Goal: Task Accomplishment & Management: Manage account settings

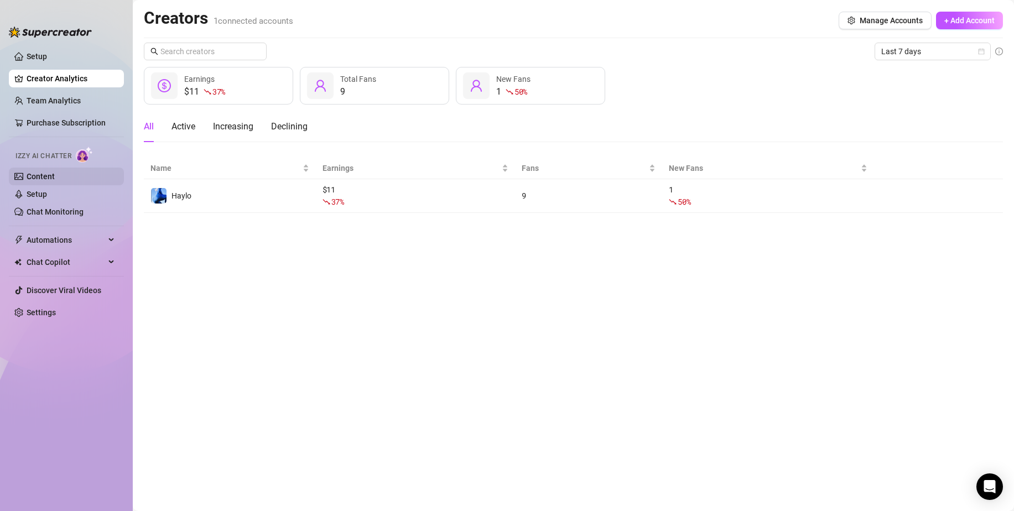
click at [50, 173] on link "Content" at bounding box center [41, 176] width 28 height 9
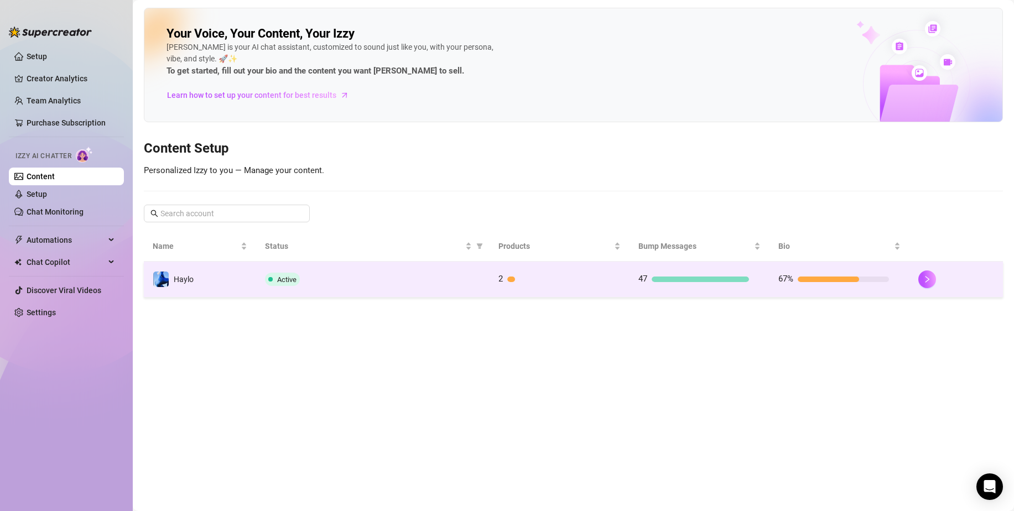
click at [404, 284] on div "Active" at bounding box center [373, 279] width 216 height 13
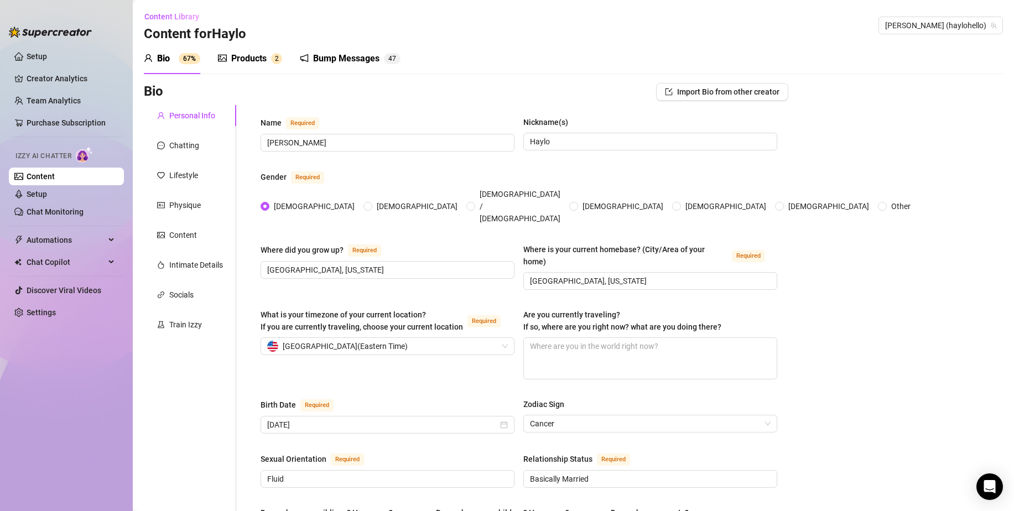
radio input "true"
type input "[DATE]"
click at [179, 232] on div "Content" at bounding box center [183, 235] width 28 height 12
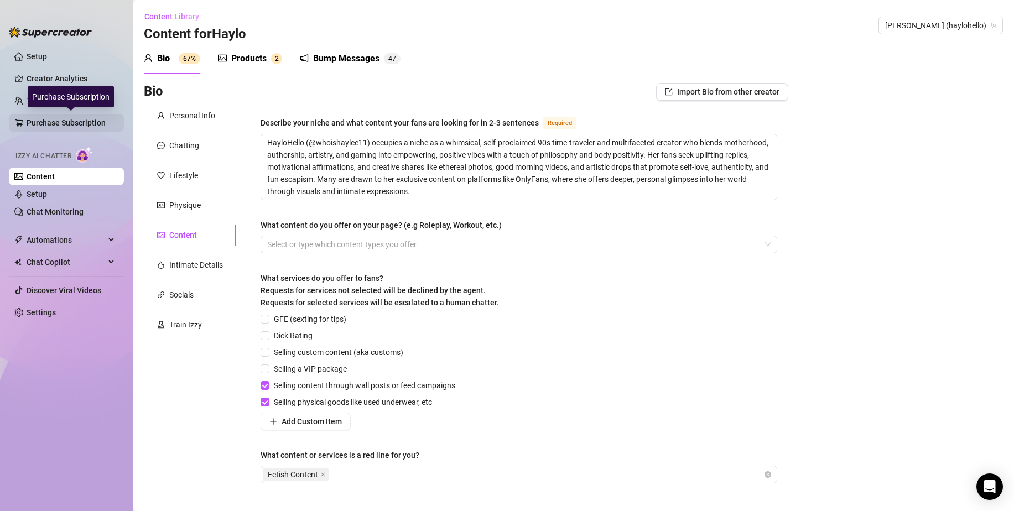
click at [68, 119] on link "Purchase Subscription" at bounding box center [71, 123] width 88 height 18
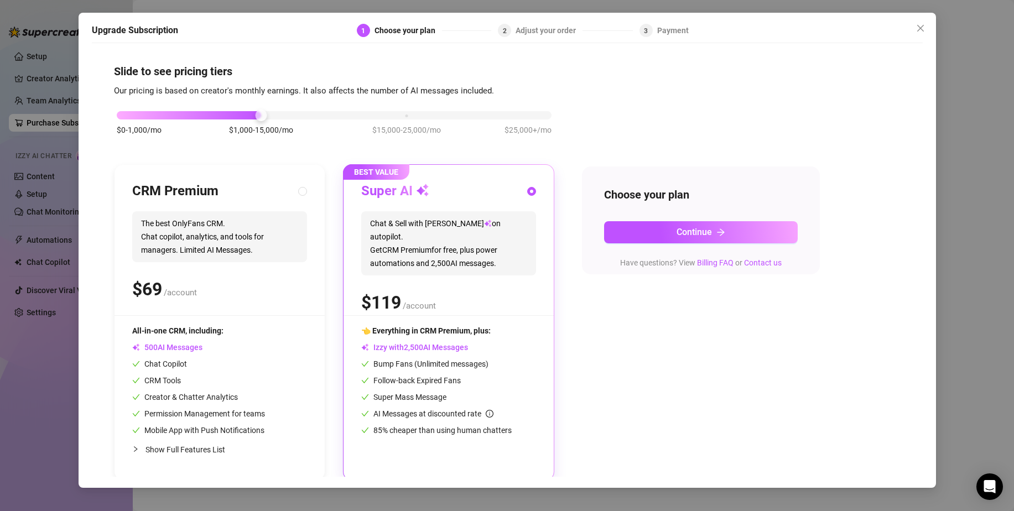
click at [39, 120] on div "Upgrade Subscription 1 Choose your plan 2 Adjust your order 3 Payment Slide to …" at bounding box center [507, 255] width 1014 height 511
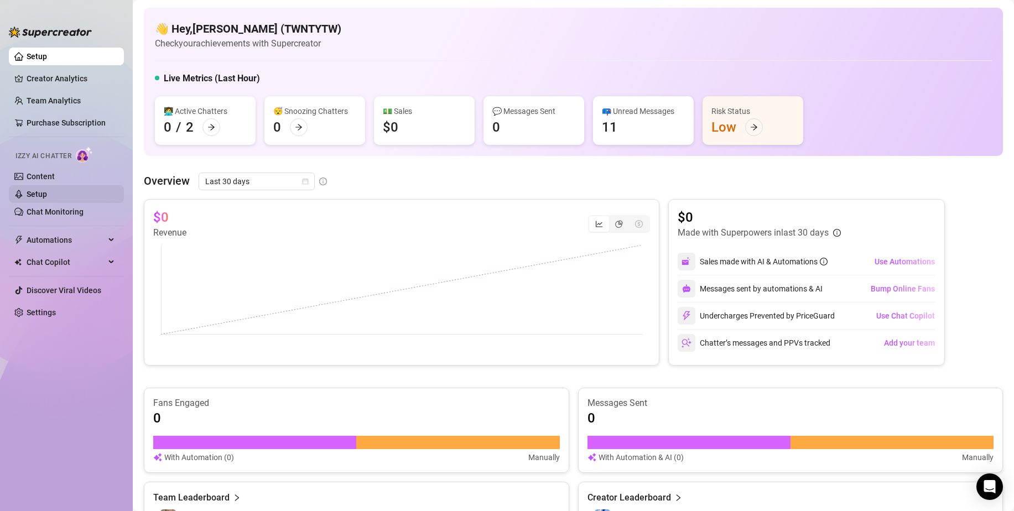
click at [47, 190] on link "Setup" at bounding box center [37, 194] width 20 height 9
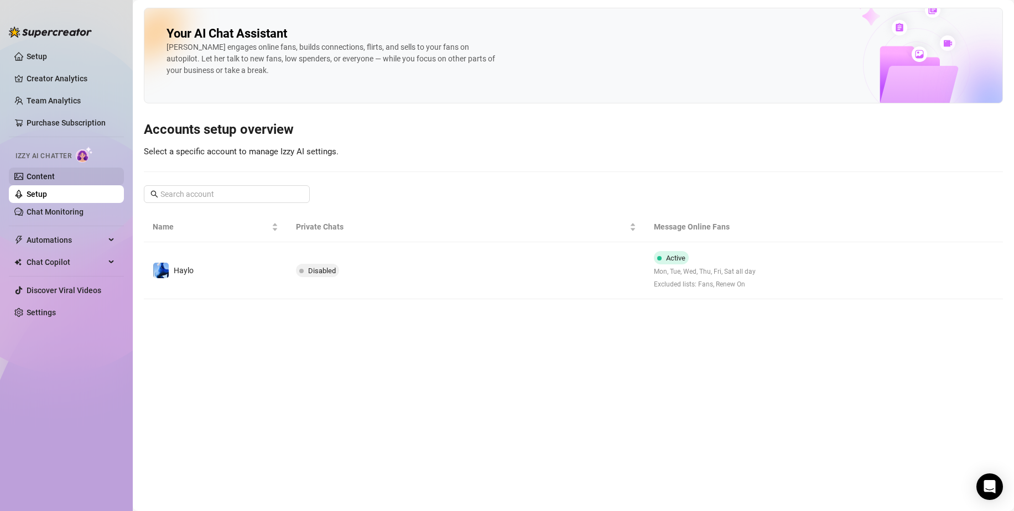
click at [54, 175] on link "Content" at bounding box center [41, 176] width 28 height 9
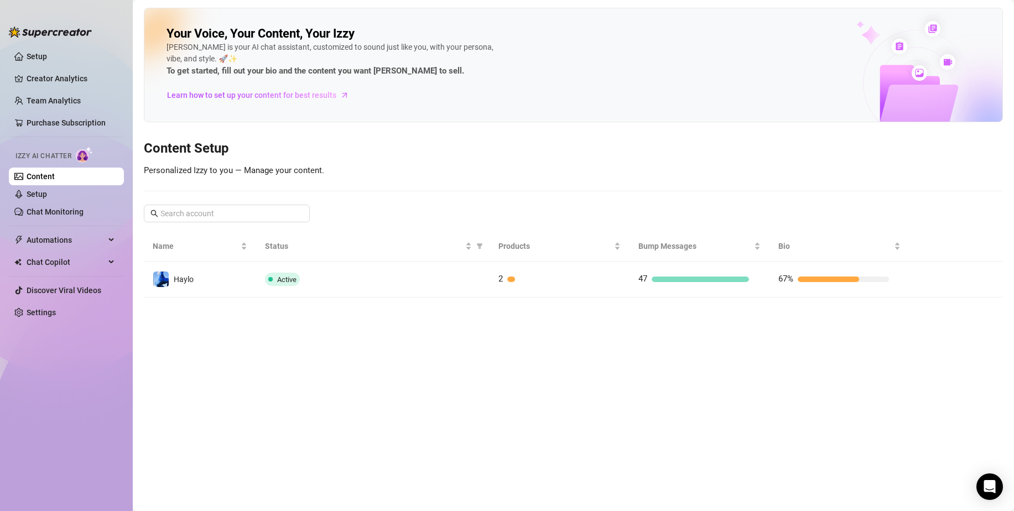
click at [54, 175] on link "Content" at bounding box center [41, 176] width 28 height 9
click at [47, 190] on link "Setup" at bounding box center [37, 194] width 20 height 9
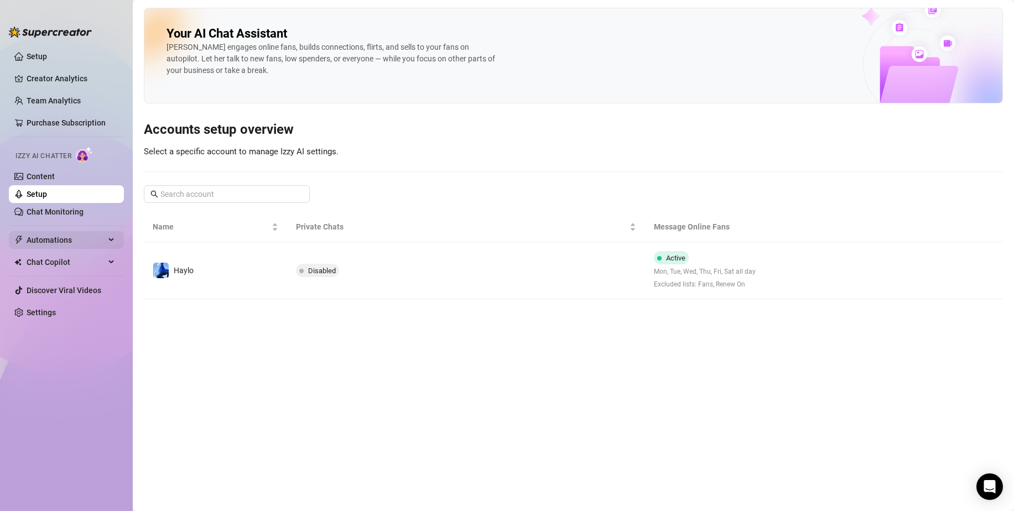
click at [55, 239] on span "Automations" at bounding box center [66, 240] width 79 height 18
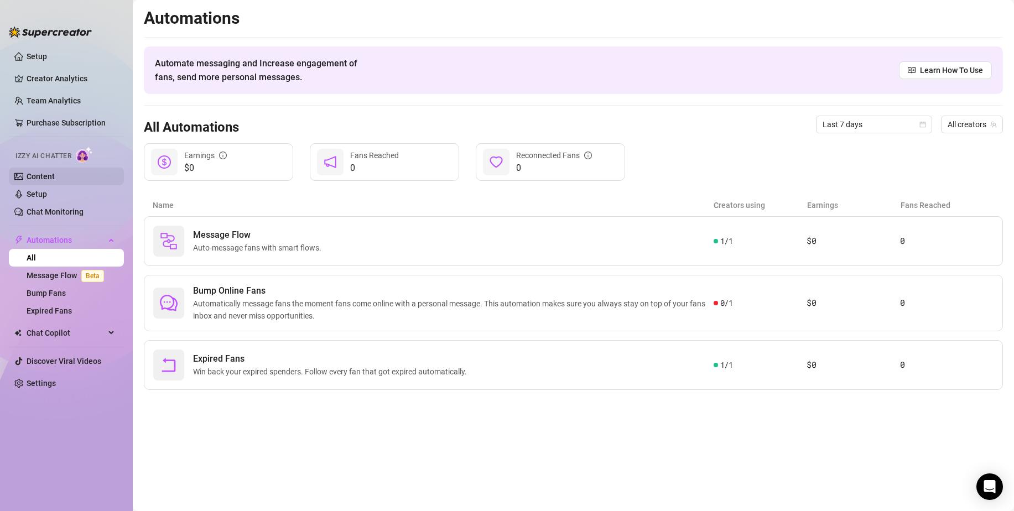
click at [36, 181] on link "Content" at bounding box center [41, 176] width 28 height 9
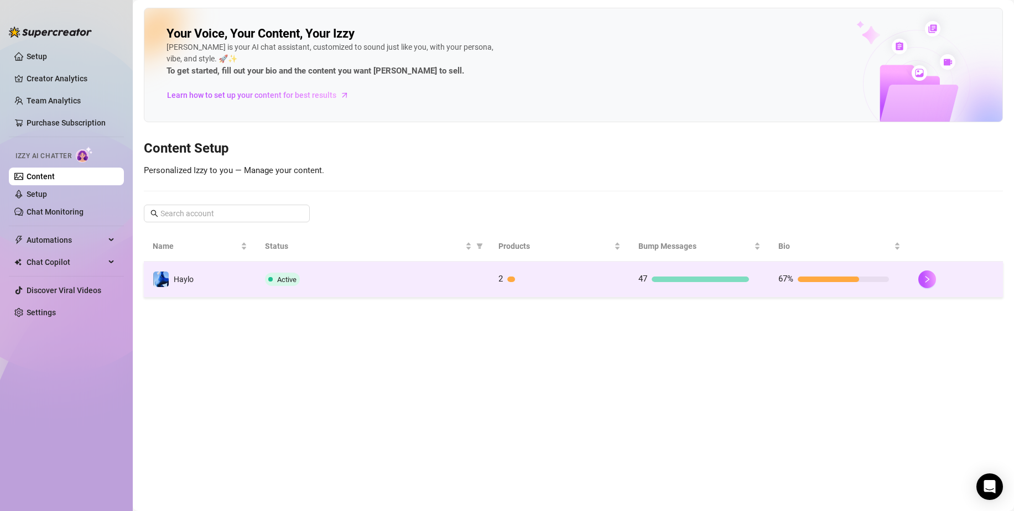
click at [356, 282] on div "Active" at bounding box center [373, 279] width 216 height 13
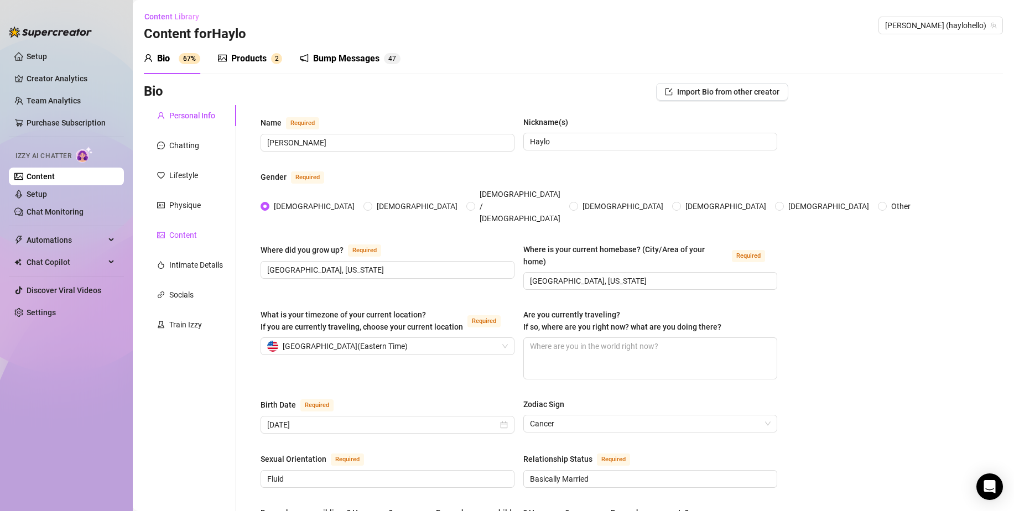
click at [179, 230] on div "Content" at bounding box center [183, 235] width 28 height 12
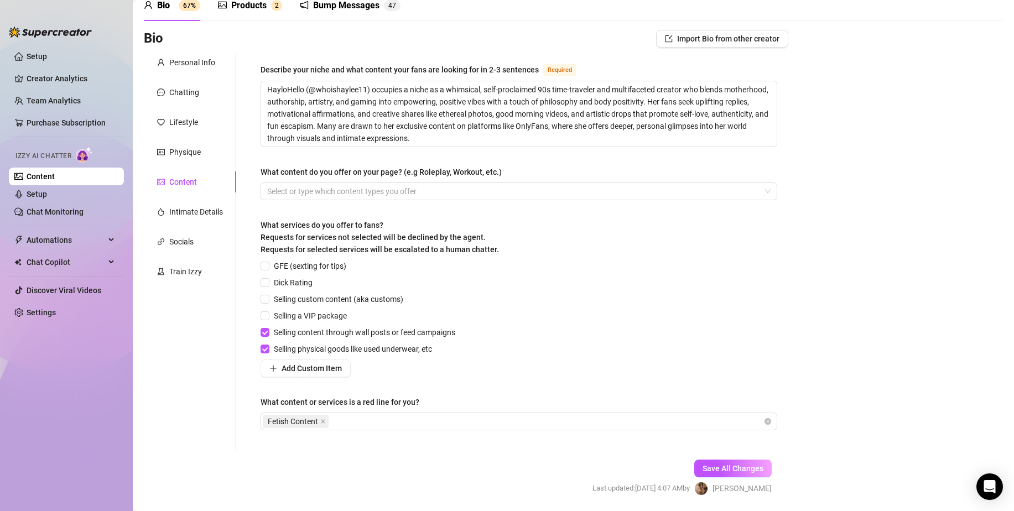
scroll to position [90, 0]
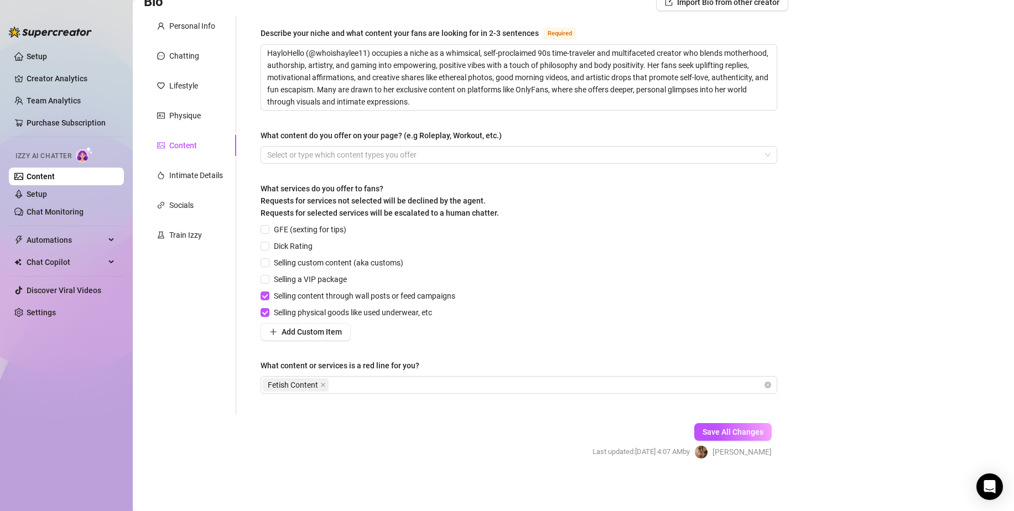
click at [55, 178] on link "Content" at bounding box center [41, 176] width 28 height 9
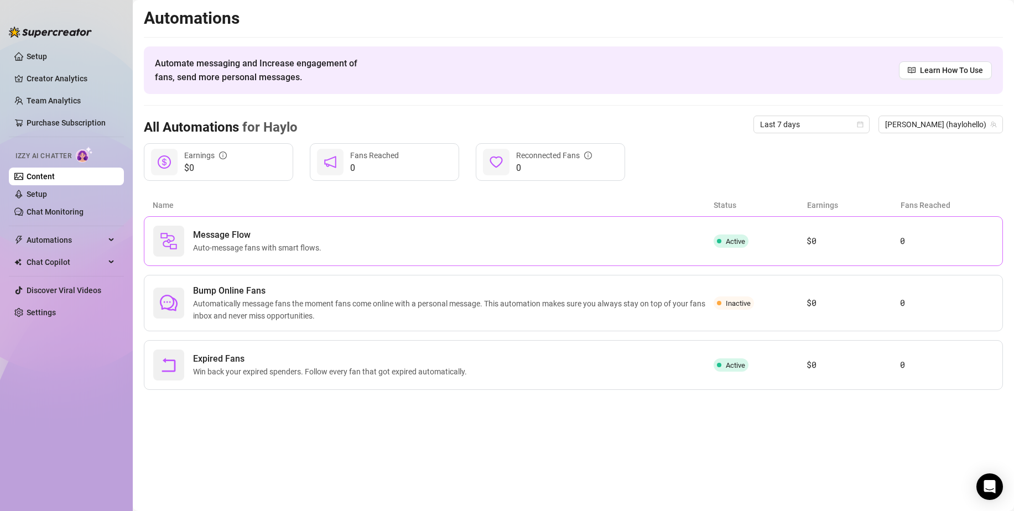
click at [251, 231] on span "Message Flow" at bounding box center [259, 234] width 133 height 13
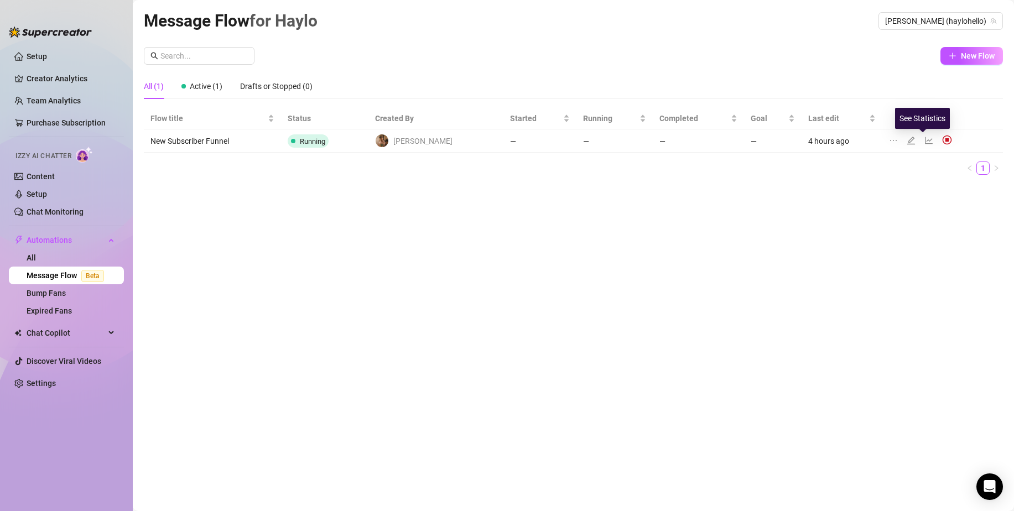
click at [925, 143] on icon "line-chart" at bounding box center [929, 140] width 8 height 7
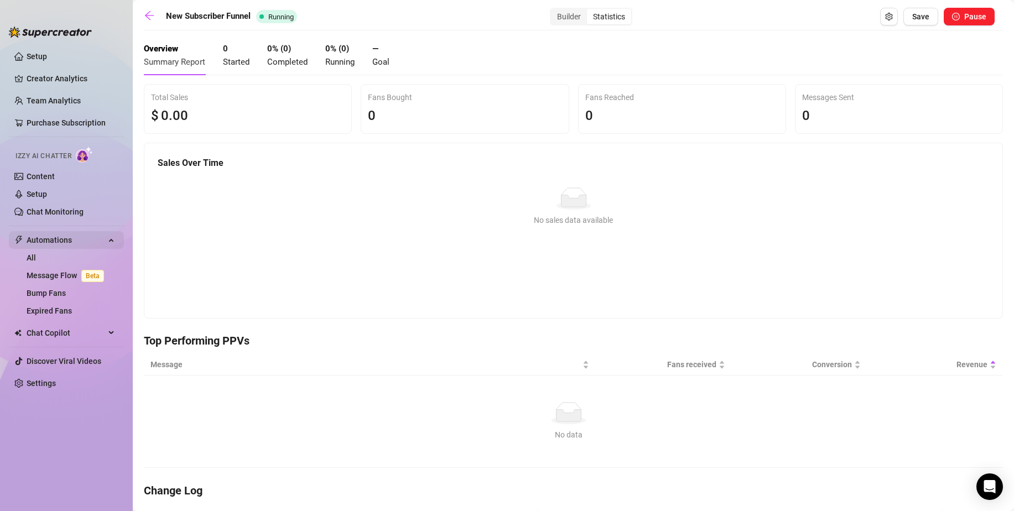
click at [93, 246] on span "Automations" at bounding box center [66, 240] width 79 height 18
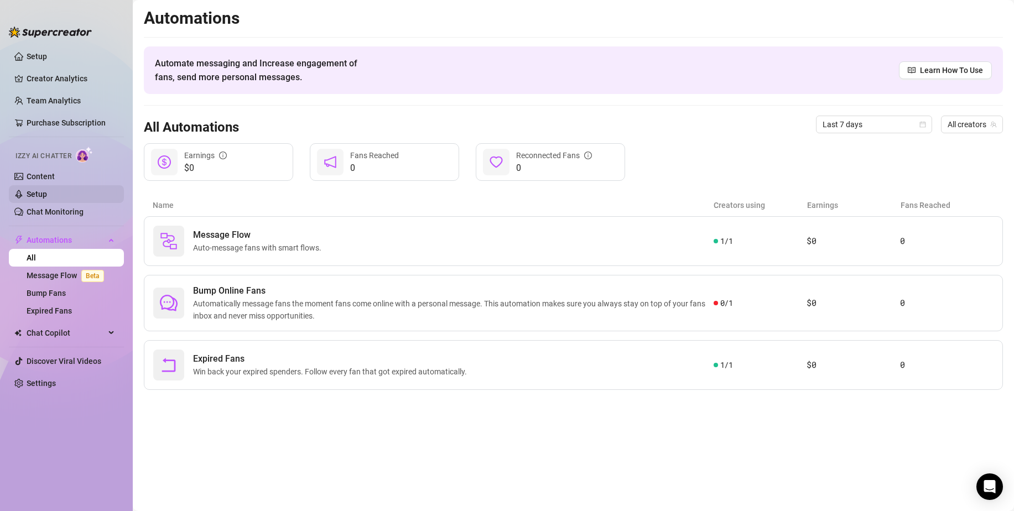
click at [47, 199] on link "Setup" at bounding box center [37, 194] width 20 height 9
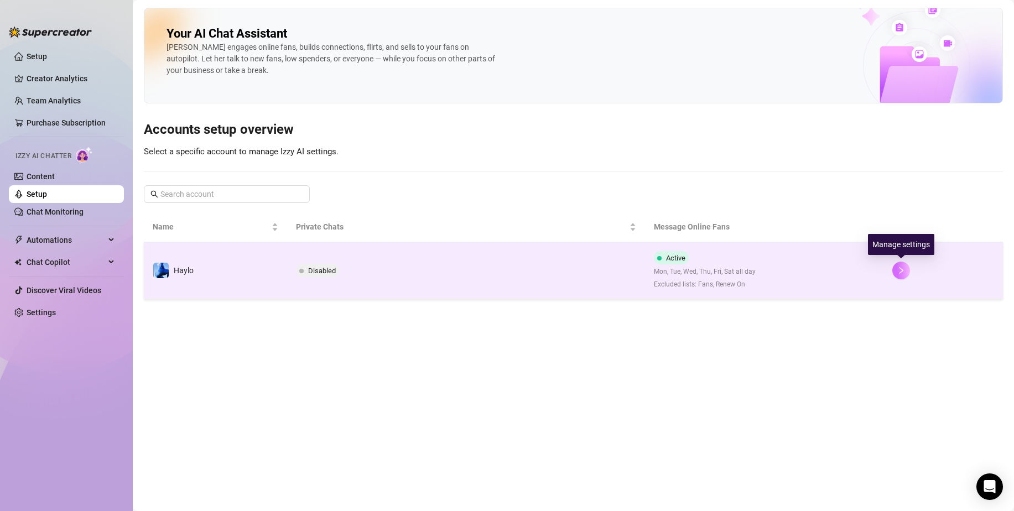
click at [893, 270] on button "button" at bounding box center [901, 271] width 18 height 18
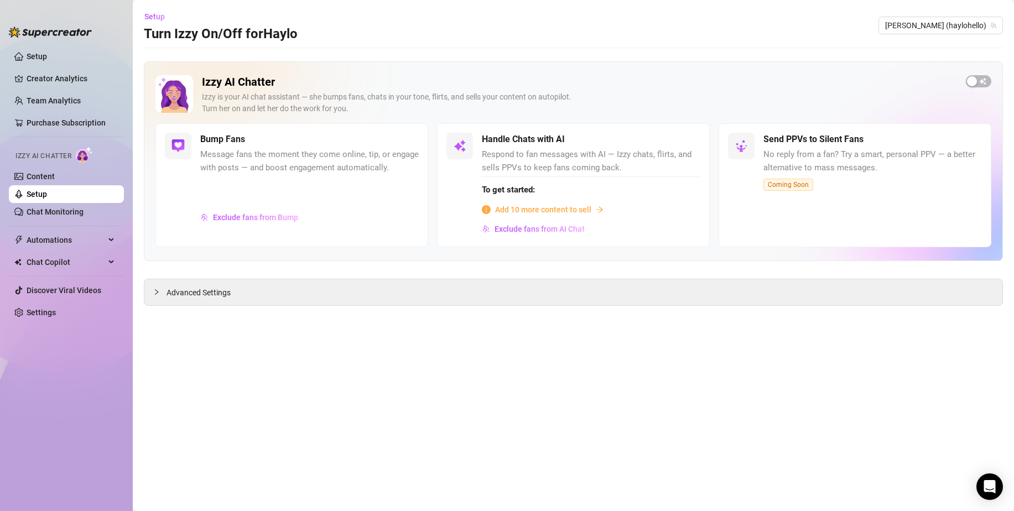
click at [596, 209] on icon "arrow-right" at bounding box center [600, 210] width 8 height 8
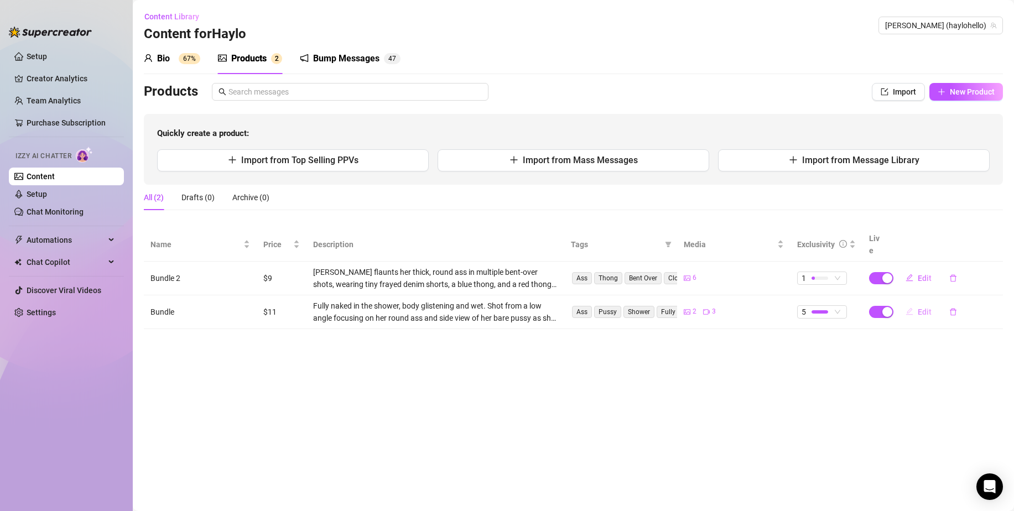
click at [919, 308] on span "Edit" at bounding box center [925, 312] width 14 height 9
type textarea "Heyy time travelers! 🌌 Ready to vibe with my 90s soul in FULL glow? Snag my Onl…"
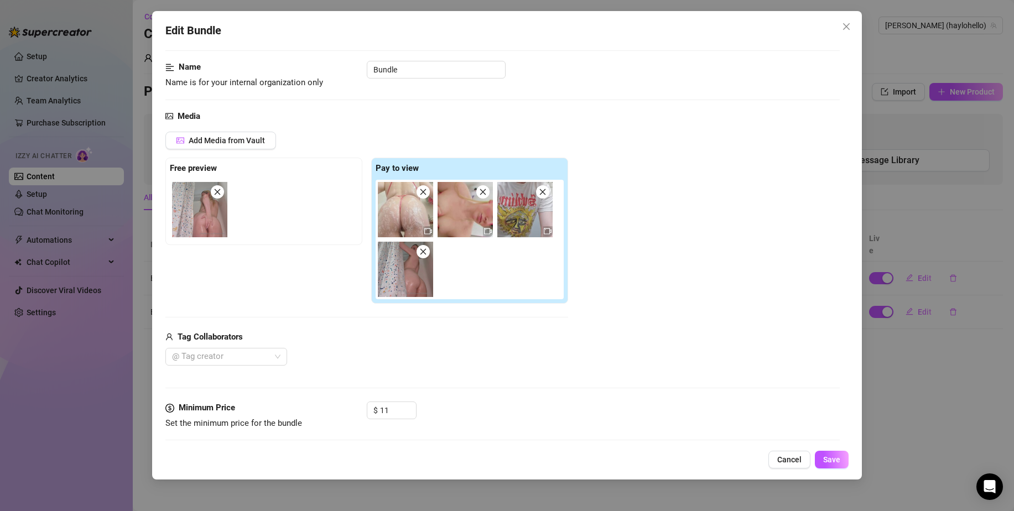
scroll to position [166, 0]
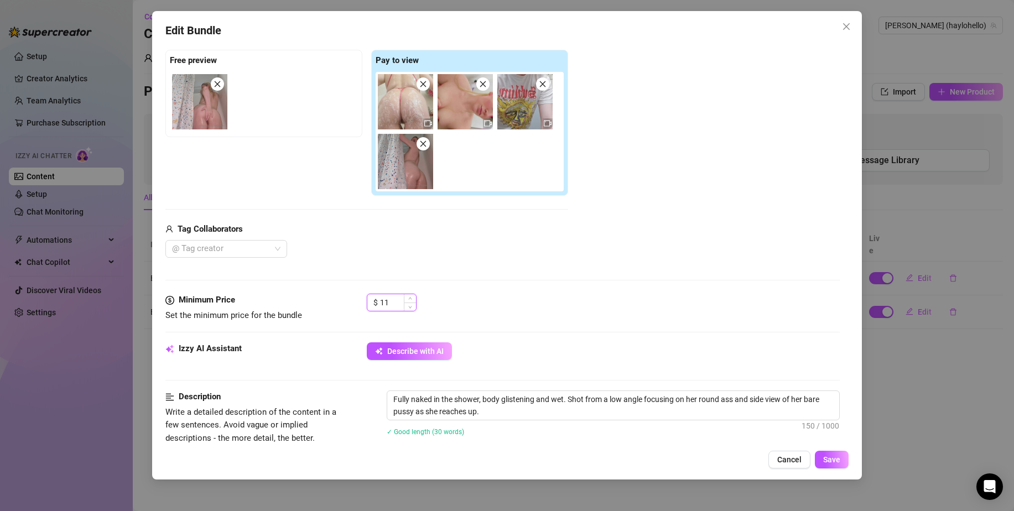
click at [393, 300] on input "11" at bounding box center [398, 302] width 36 height 17
type input "111"
click at [841, 464] on button "Save" at bounding box center [832, 460] width 34 height 18
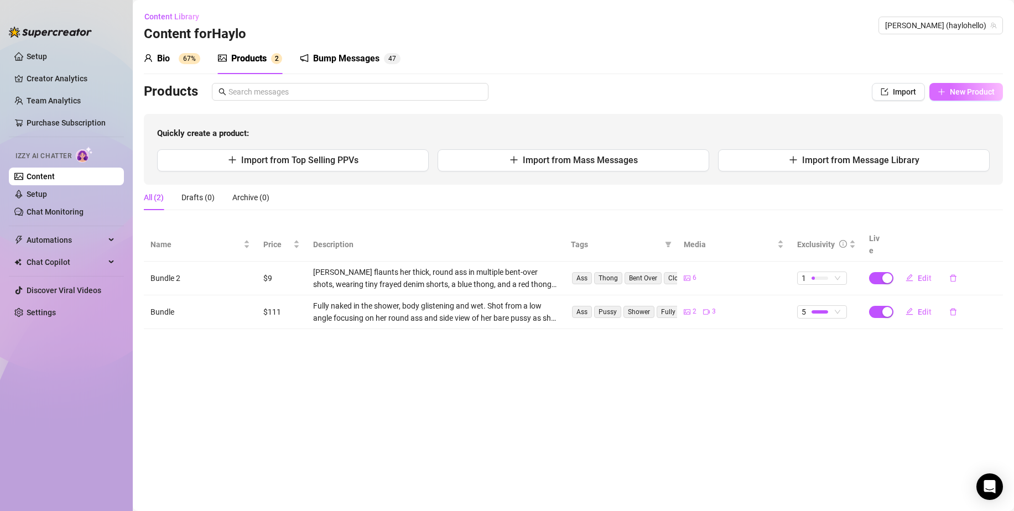
click at [944, 89] on icon "plus" at bounding box center [942, 92] width 8 height 8
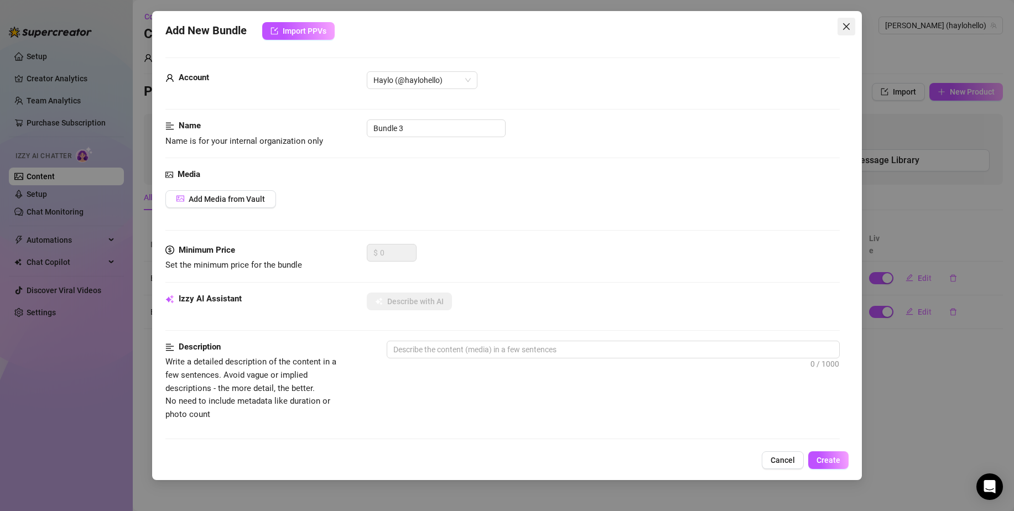
click at [848, 29] on icon "close" at bounding box center [846, 26] width 7 height 7
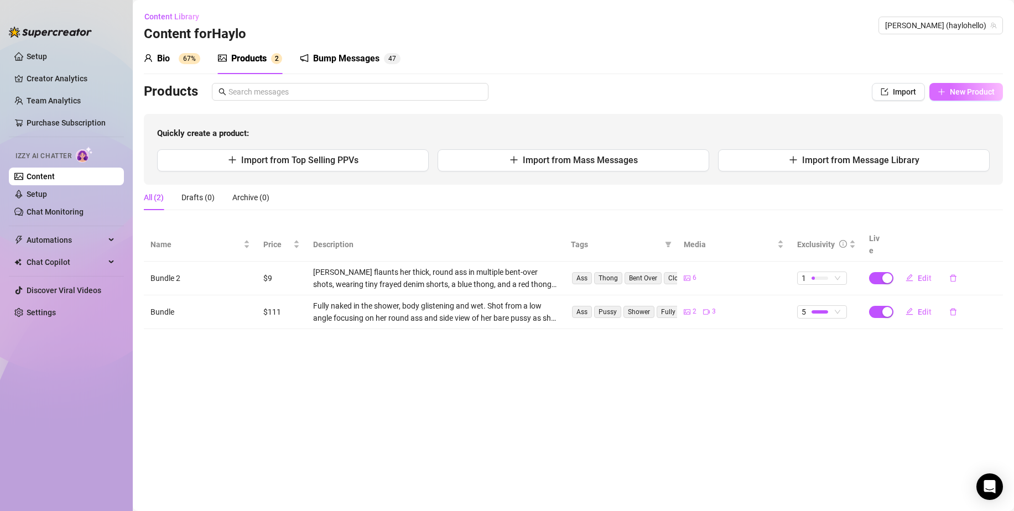
click at [964, 86] on button "New Product" at bounding box center [966, 92] width 74 height 18
type textarea "Type your message here..."
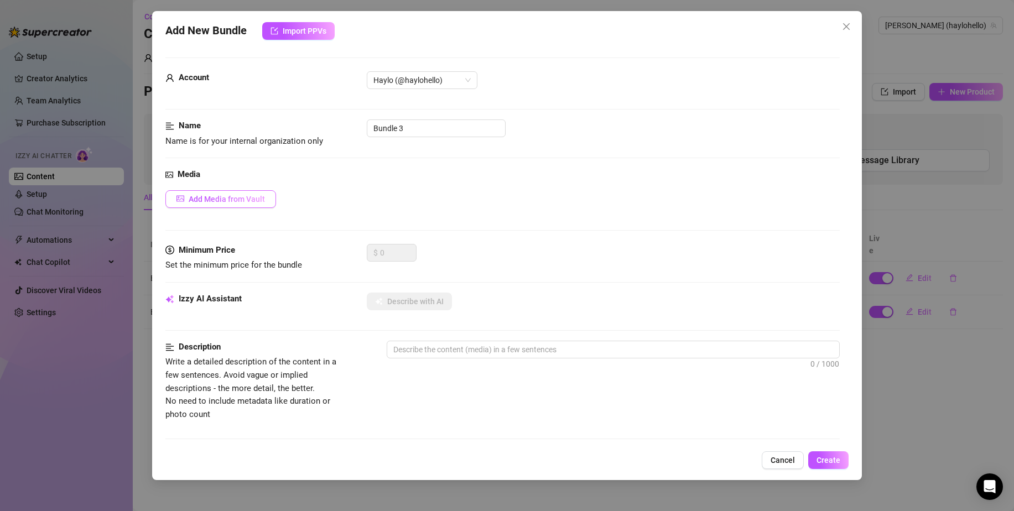
click at [243, 198] on span "Add Media from Vault" at bounding box center [227, 199] width 76 height 9
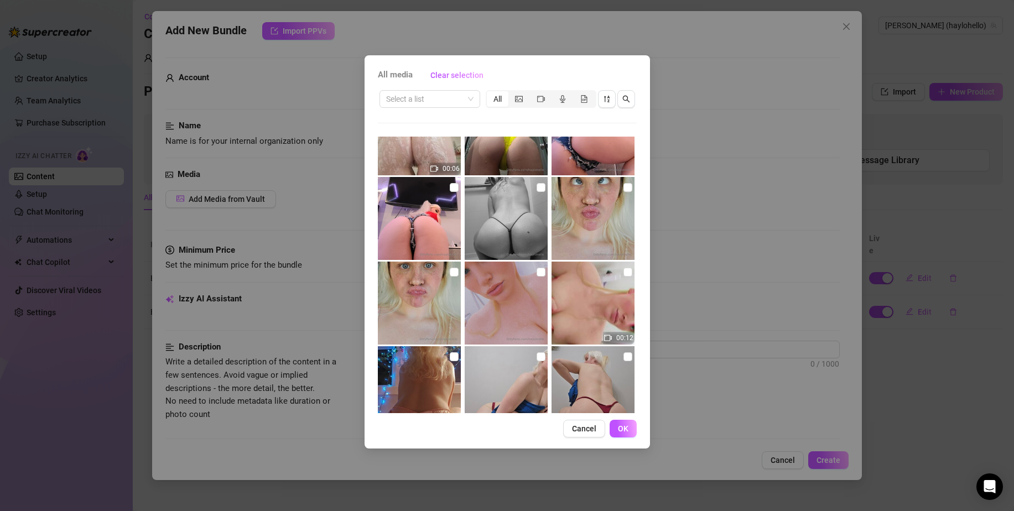
scroll to position [387, 0]
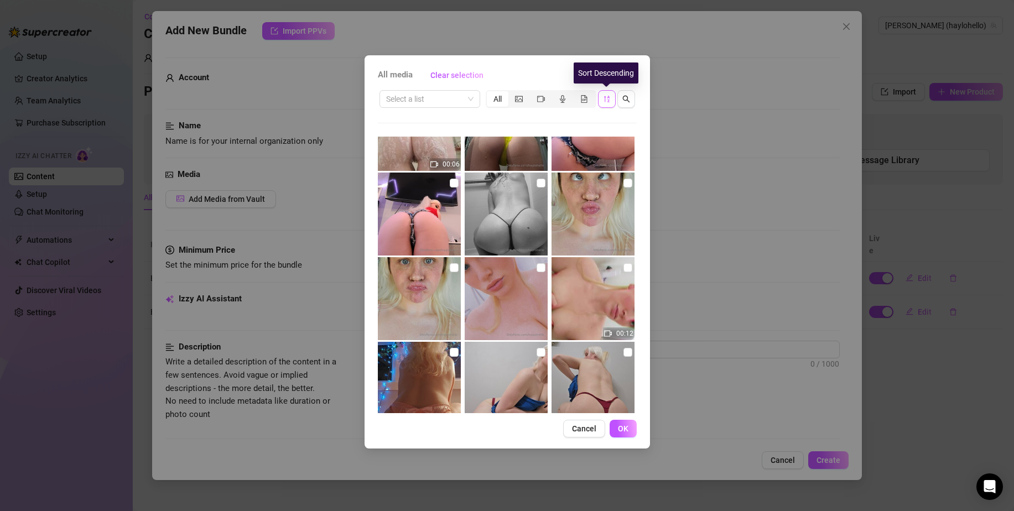
click at [603, 101] on icon "sort-descending" at bounding box center [607, 99] width 8 height 8
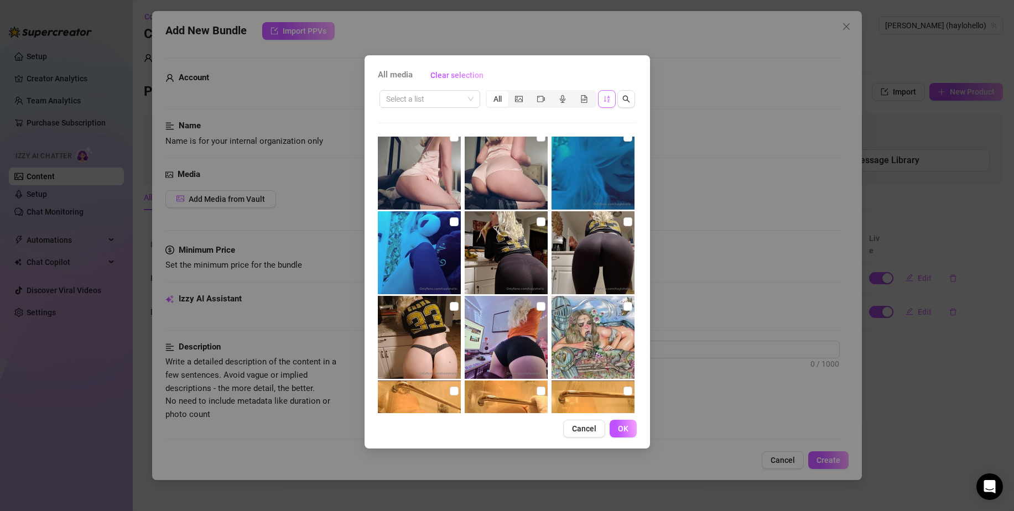
scroll to position [0, 0]
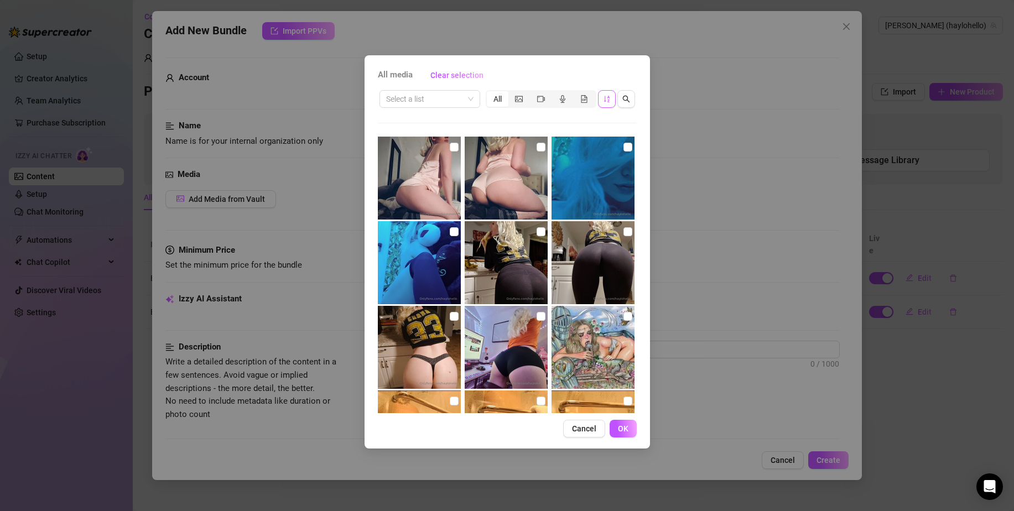
click at [581, 423] on button "Cancel" at bounding box center [584, 429] width 42 height 18
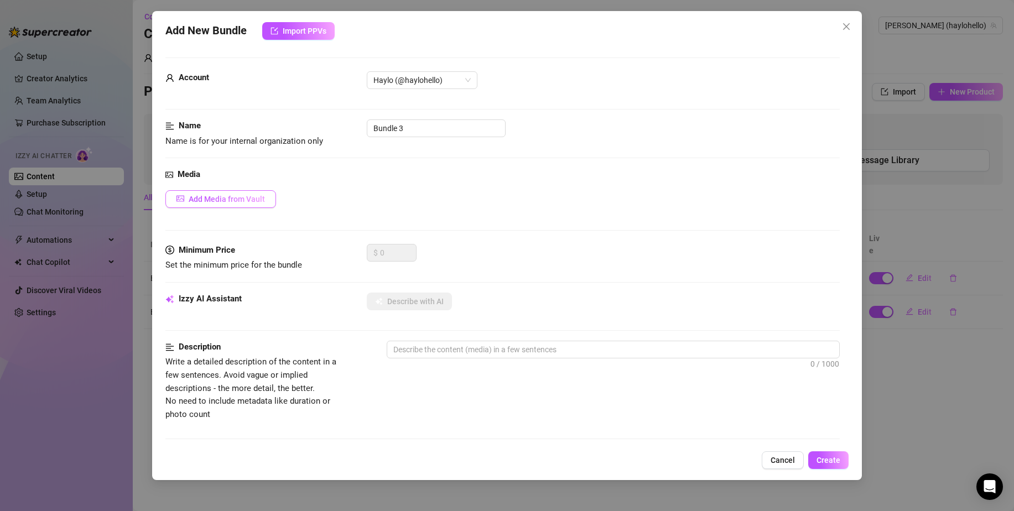
click at [252, 197] on span "Add Media from Vault" at bounding box center [227, 199] width 76 height 9
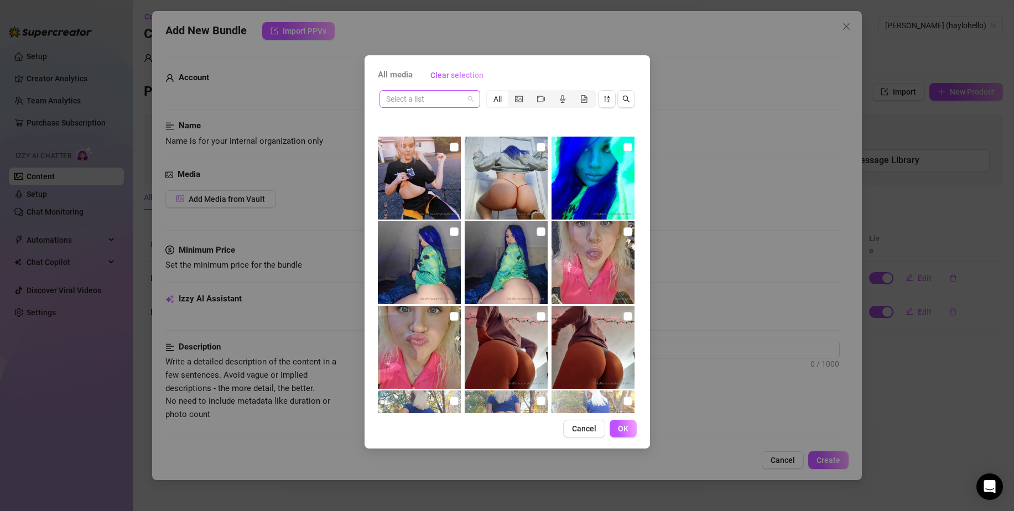
click at [459, 102] on input "search" at bounding box center [424, 99] width 77 height 17
click at [336, 82] on div "All media Clear selection Select a list All 00:06 00:12 Cancel OK" at bounding box center [507, 255] width 1014 height 511
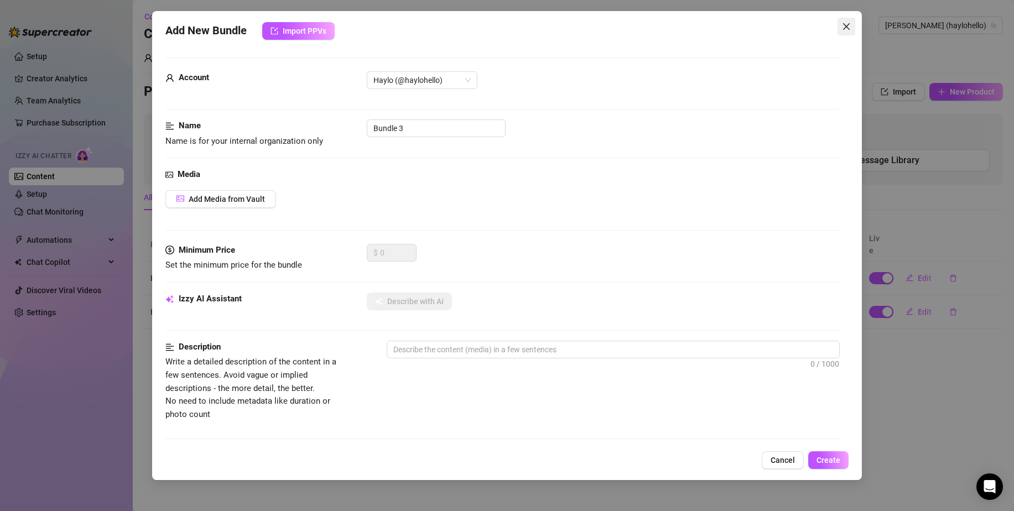
click at [849, 25] on icon "close" at bounding box center [846, 26] width 9 height 9
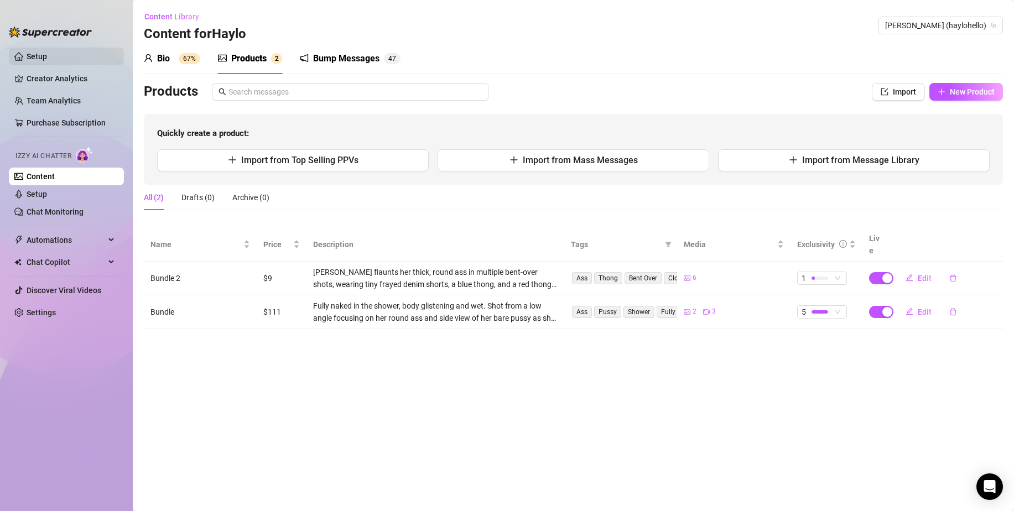
click at [38, 55] on link "Setup" at bounding box center [37, 56] width 20 height 9
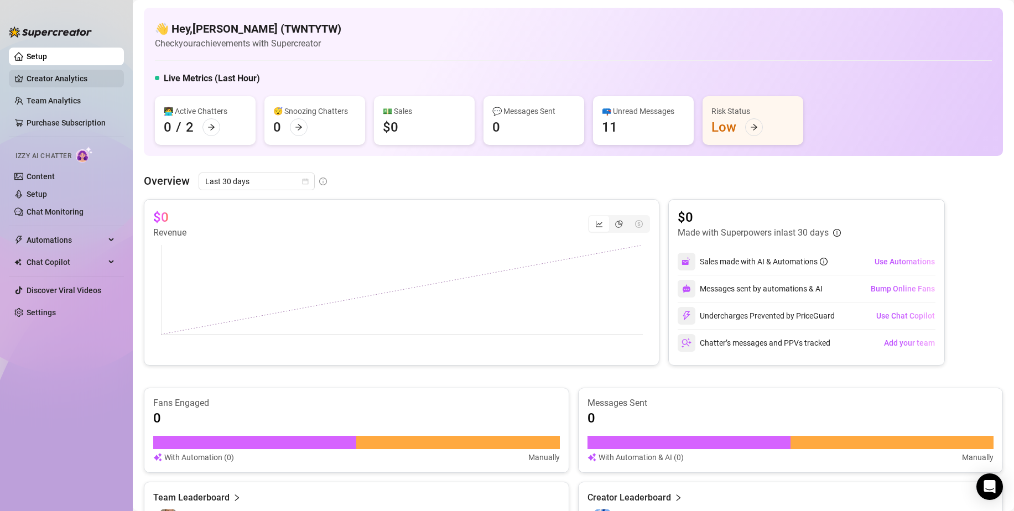
click at [45, 76] on link "Creator Analytics" at bounding box center [71, 79] width 88 height 18
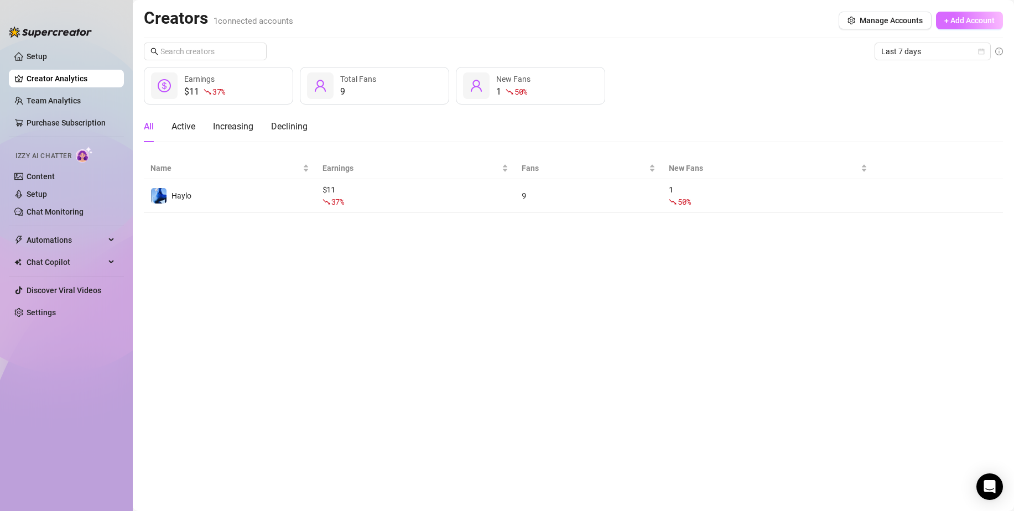
click at [961, 18] on span "+ Add Account" at bounding box center [969, 20] width 50 height 9
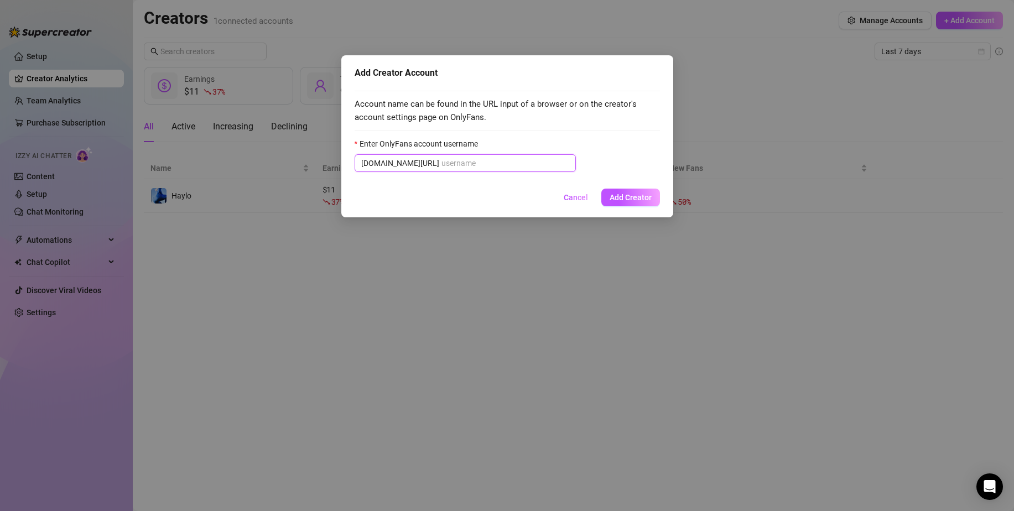
click at [441, 162] on input "Enter OnlyFans account username" at bounding box center [505, 163] width 128 height 12
click at [441, 163] on input "Enter OnlyFans account username" at bounding box center [505, 163] width 128 height 12
paste input "haylohello11"
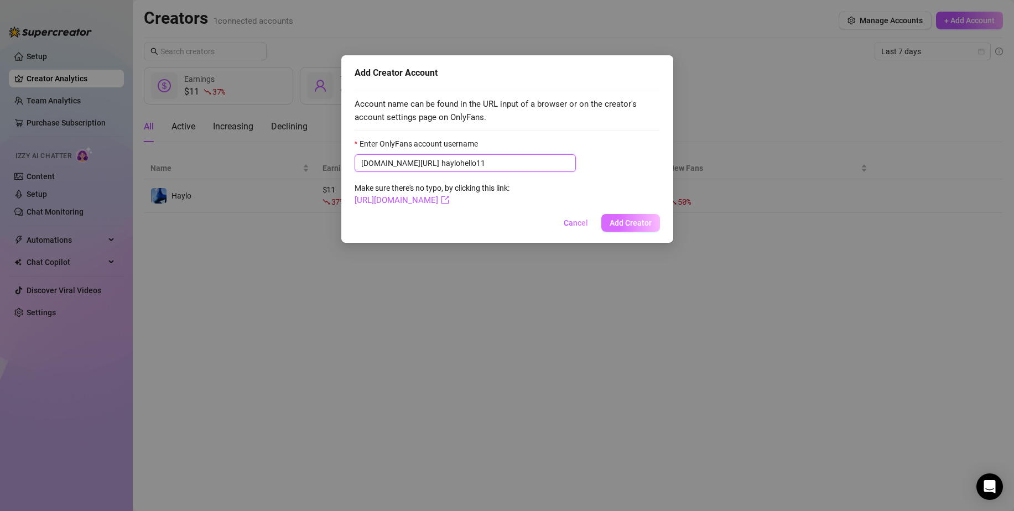
type input "haylohello11"
click at [621, 222] on span "Add Creator" at bounding box center [631, 222] width 42 height 9
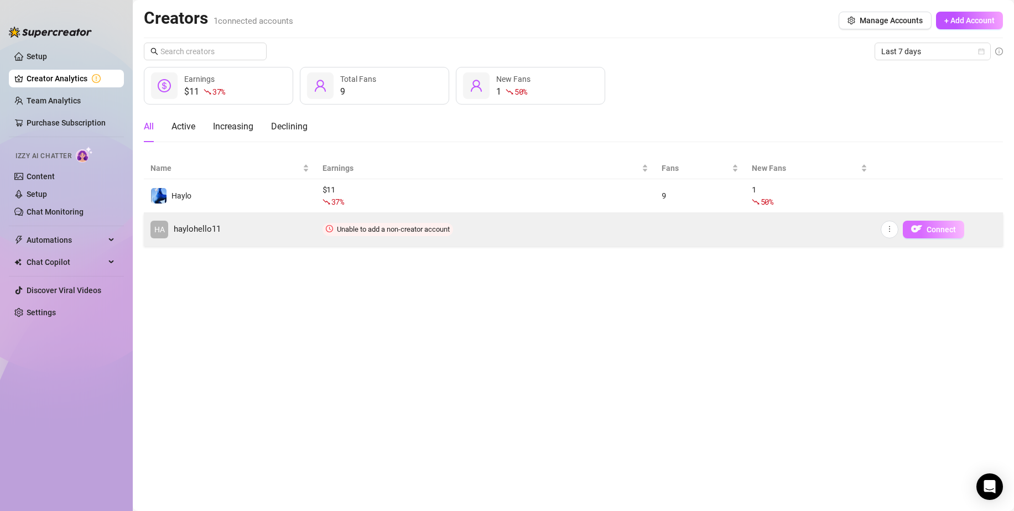
click at [928, 231] on span "Connect" at bounding box center [940, 229] width 29 height 9
click at [924, 228] on button "Connect" at bounding box center [933, 230] width 61 height 18
click at [944, 225] on span "Connect" at bounding box center [940, 229] width 29 height 9
click at [907, 228] on td "Connect" at bounding box center [938, 229] width 129 height 33
click at [337, 227] on span "Unable to add a non-creator account" at bounding box center [393, 229] width 113 height 8
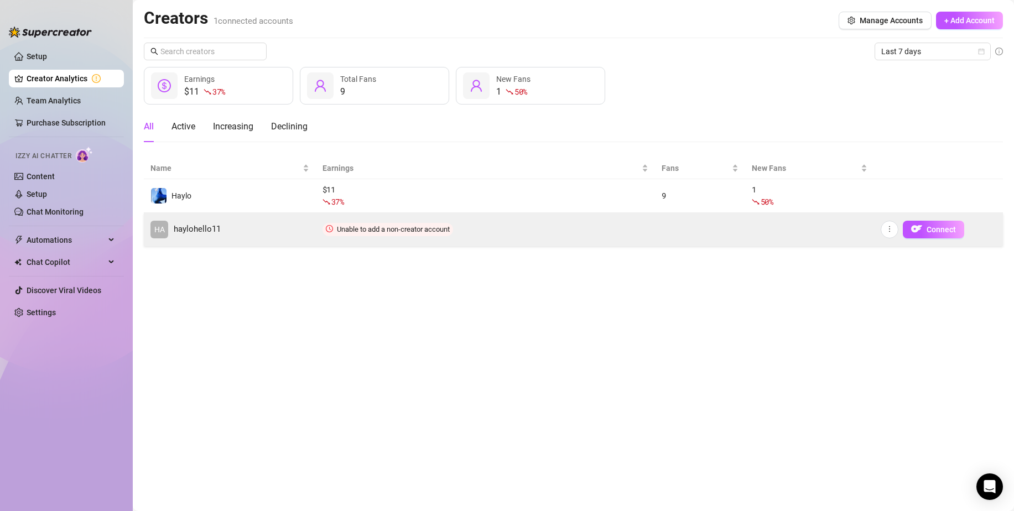
click at [334, 227] on span "Unable to add a non-creator account" at bounding box center [387, 229] width 131 height 13
click at [329, 227] on icon "clock-circle" at bounding box center [330, 228] width 2 height 3
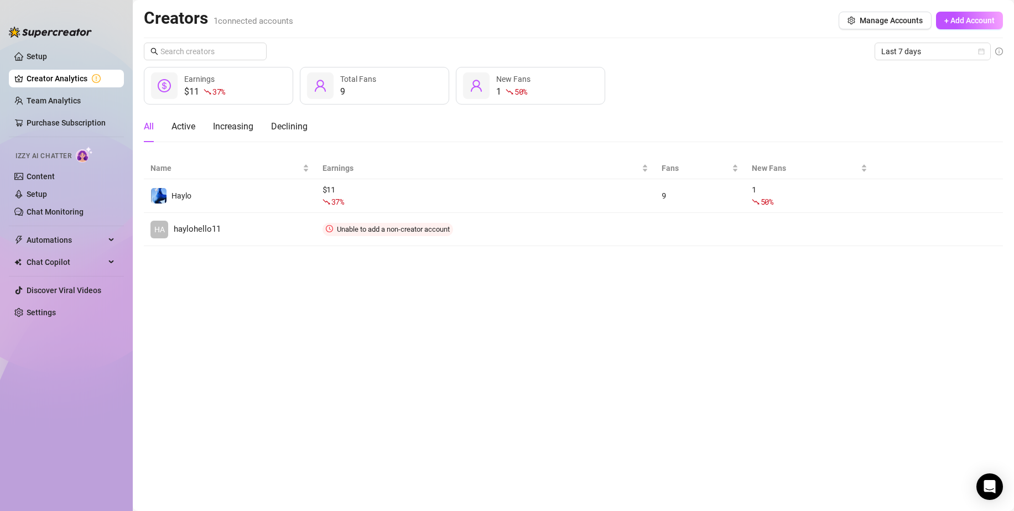
click at [288, 291] on main "Creators 1 connected accounts Manage Accounts + Add Account Last 7 days $11 37 …" at bounding box center [573, 255] width 881 height 511
click at [900, 28] on button "Manage Accounts" at bounding box center [885, 21] width 93 height 18
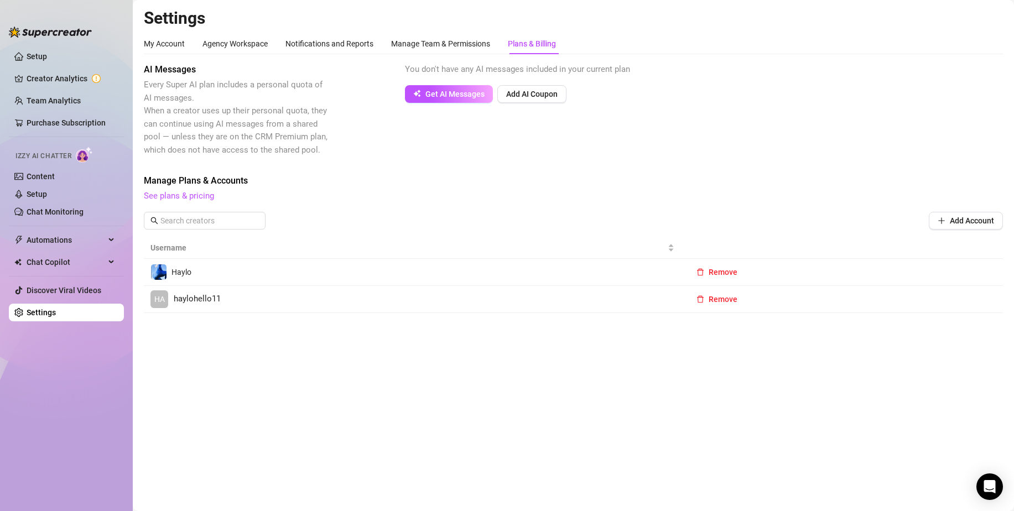
click at [232, 300] on link "HA haylohello11" at bounding box center [412, 299] width 524 height 18
click at [231, 300] on link "HA haylohello11" at bounding box center [412, 299] width 524 height 18
click at [205, 300] on span "haylohello11" at bounding box center [197, 299] width 47 height 13
click at [58, 82] on link "Creator Analytics" at bounding box center [71, 79] width 88 height 18
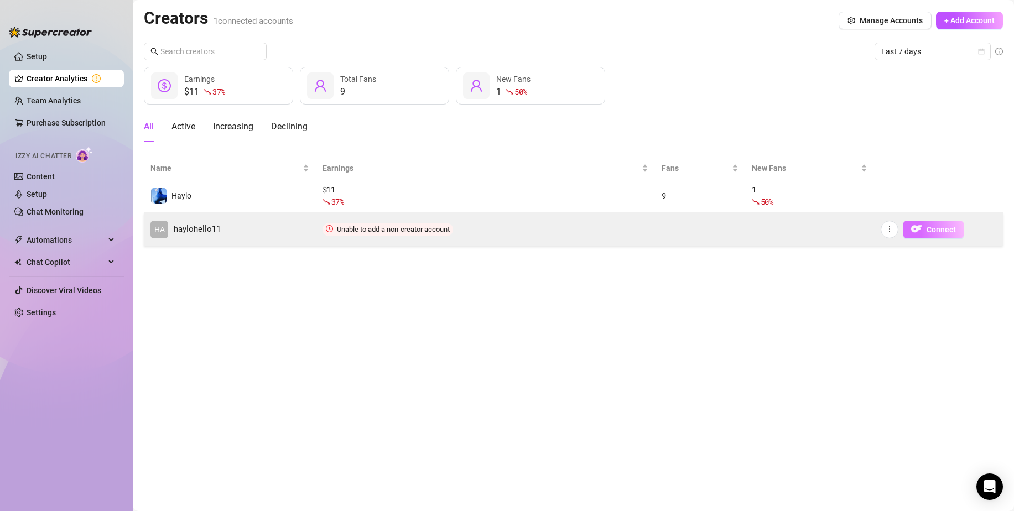
click at [923, 231] on button "Connect" at bounding box center [933, 230] width 61 height 18
click at [889, 227] on icon "more" at bounding box center [890, 229] width 8 height 8
drag, startPoint x: 907, startPoint y: 253, endPoint x: 782, endPoint y: 241, distance: 125.6
click at [782, 241] on body "Setup Creator Analytics Team Analytics Purchase Subscription Izzy AI Chatter Co…" at bounding box center [507, 255] width 1014 height 511
click at [337, 227] on span "Unable to add a non-creator account" at bounding box center [393, 229] width 113 height 8
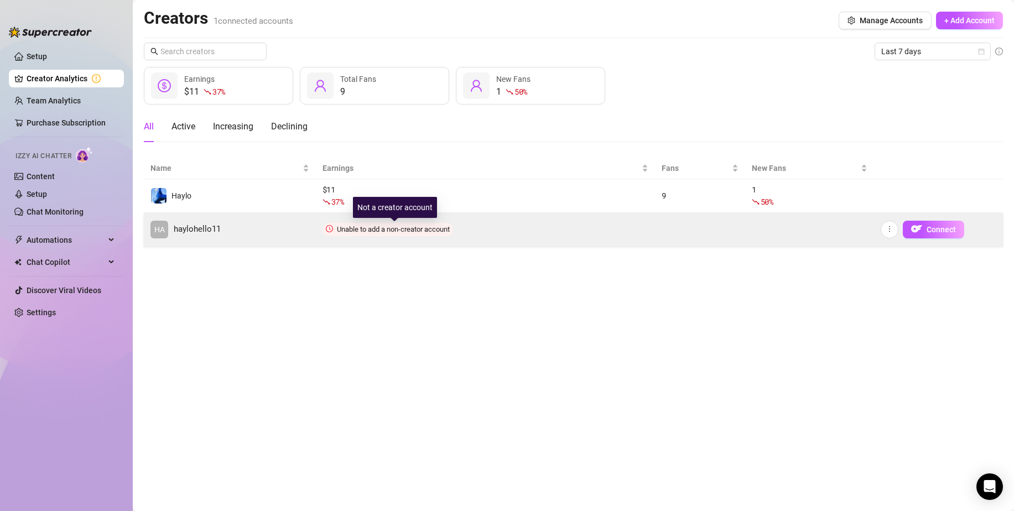
click at [338, 228] on span "Unable to add a non-creator account" at bounding box center [393, 229] width 113 height 8
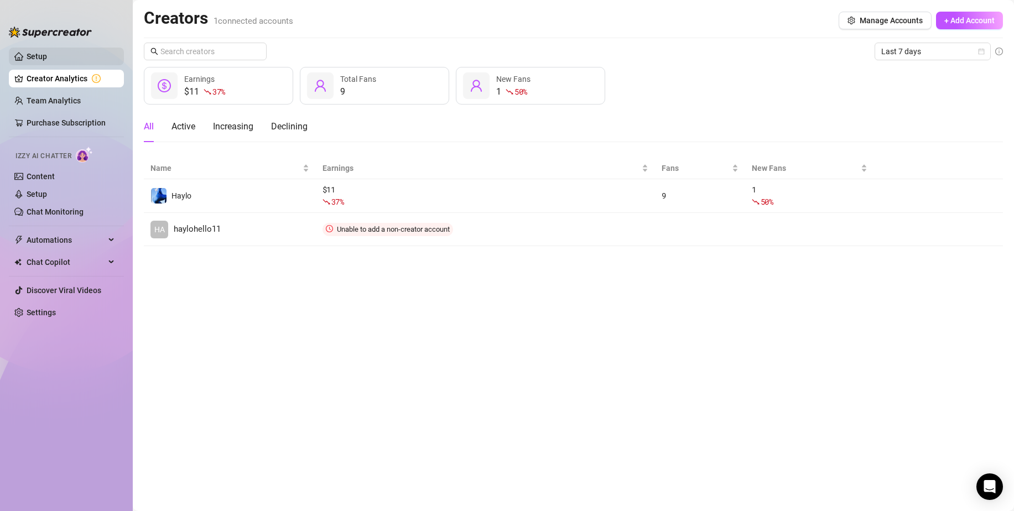
click at [35, 52] on link "Setup" at bounding box center [37, 56] width 20 height 9
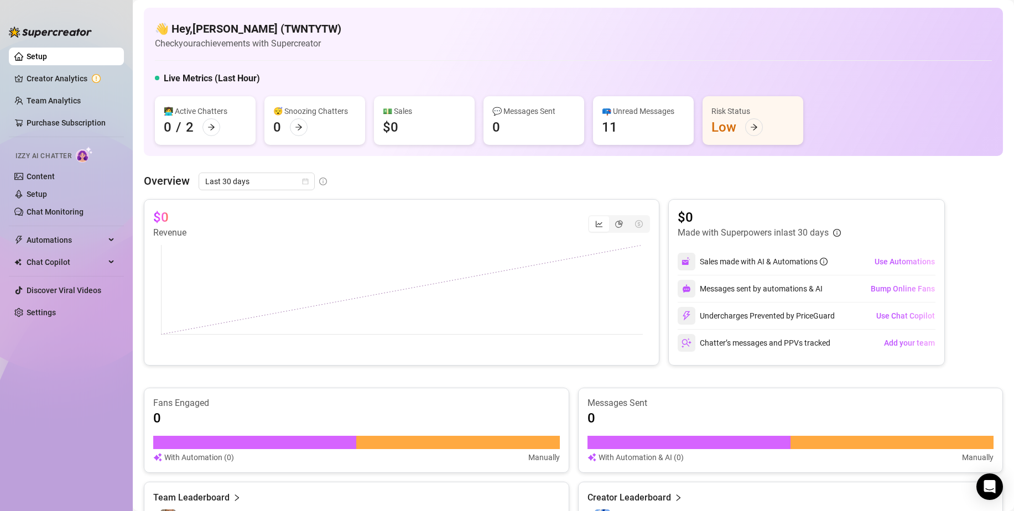
click at [61, 90] on ul "Setup Creator Analytics Team Analytics Purchase Subscription Izzy AI Chatter Co…" at bounding box center [66, 270] width 115 height 454
click at [61, 96] on link "Team Analytics" at bounding box center [54, 100] width 54 height 9
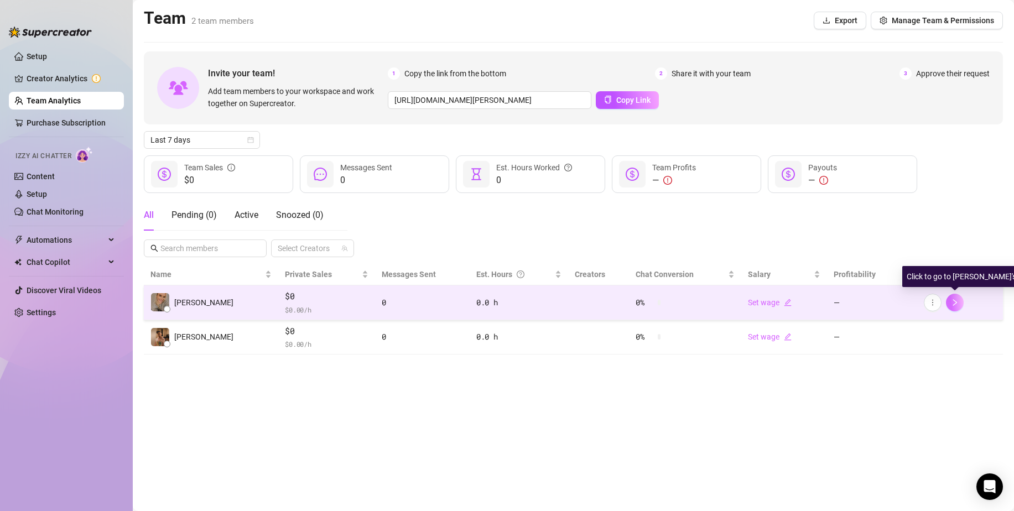
click at [949, 301] on button "button" at bounding box center [955, 303] width 18 height 18
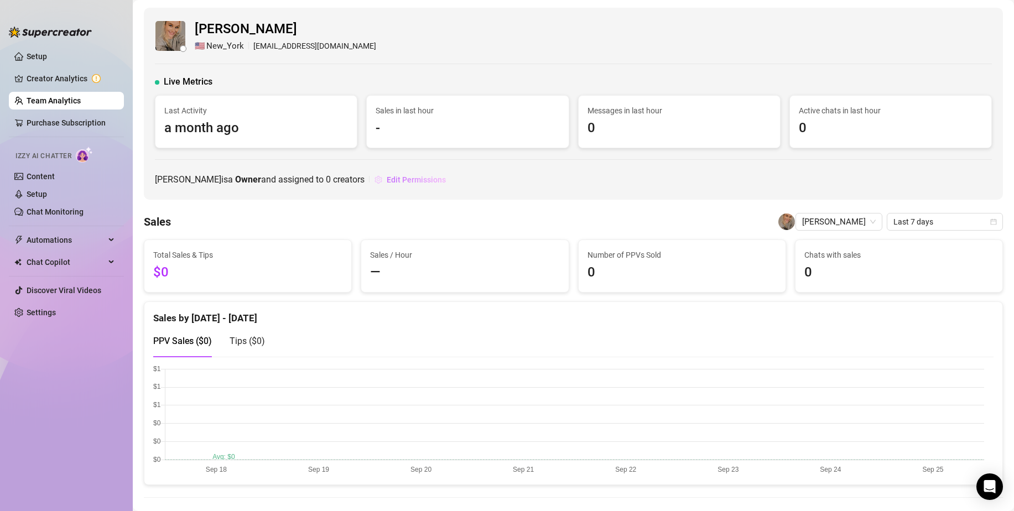
click at [397, 177] on span "Edit Permissions" at bounding box center [416, 179] width 59 height 9
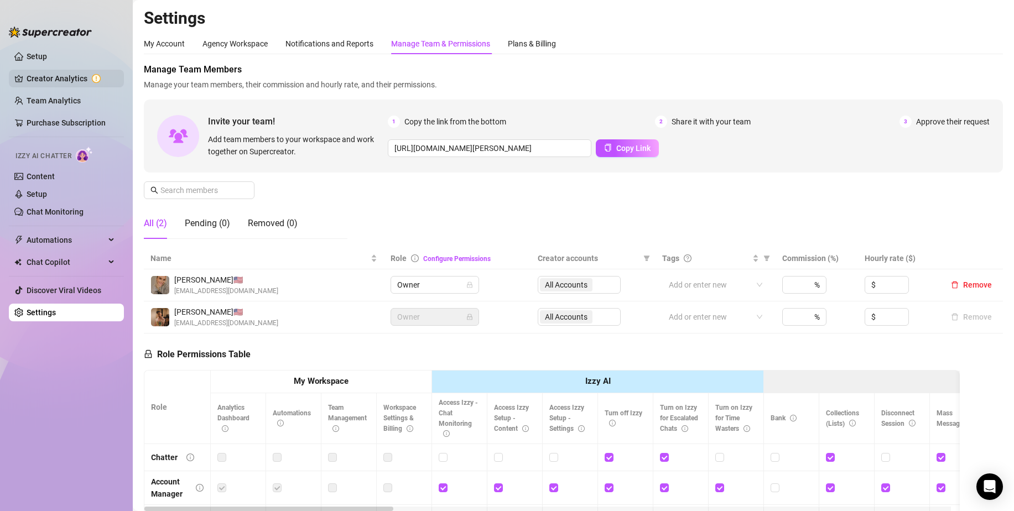
click at [62, 70] on link "Creator Analytics" at bounding box center [71, 79] width 88 height 18
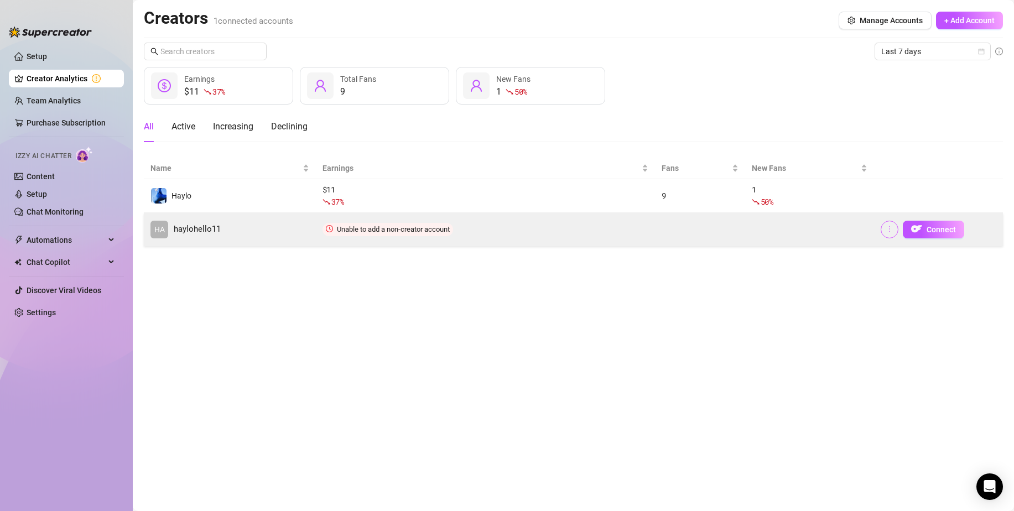
click at [893, 230] on icon "more" at bounding box center [890, 229] width 8 height 8
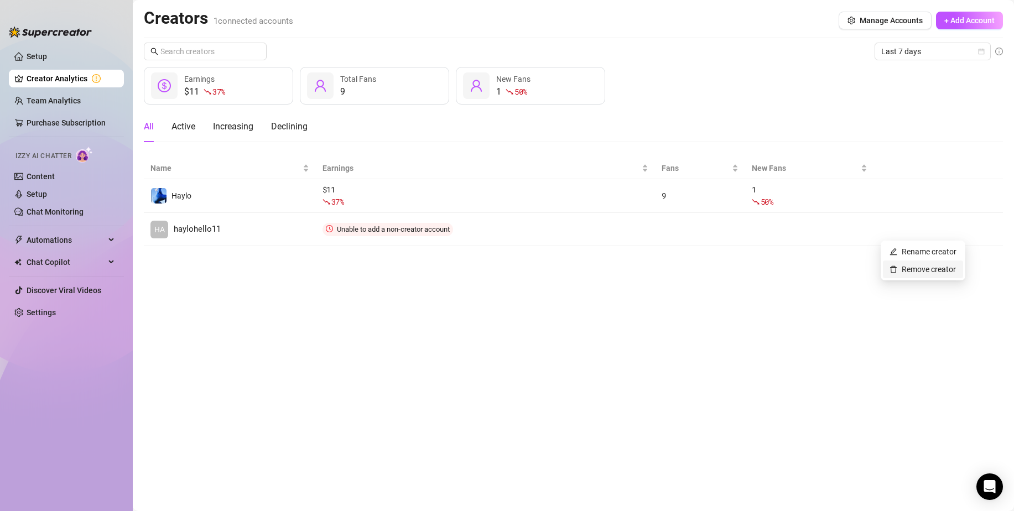
click at [898, 269] on link "Remove creator" at bounding box center [922, 269] width 66 height 9
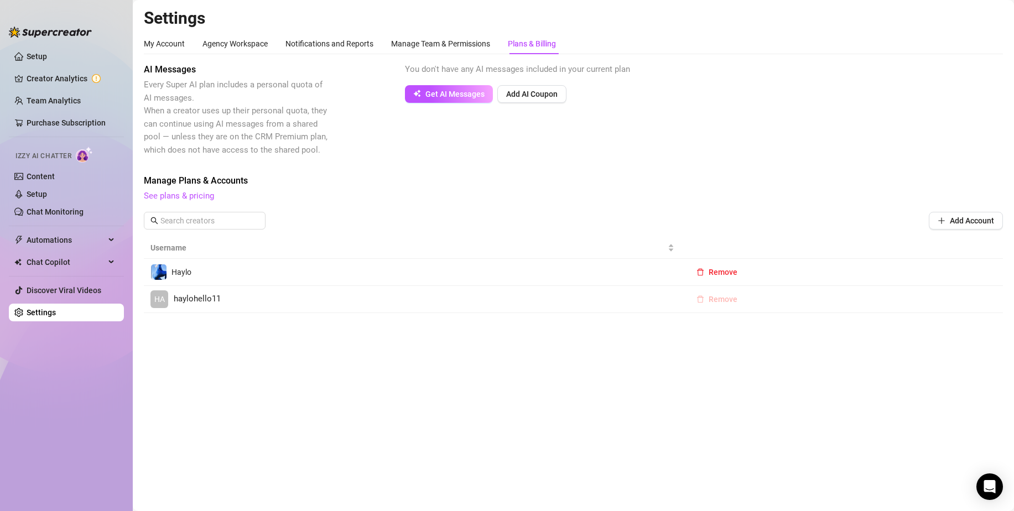
click at [728, 299] on span "Remove" at bounding box center [723, 299] width 29 height 9
click at [762, 268] on span "Cancel" at bounding box center [760, 270] width 24 height 9
click at [202, 295] on span "haylohello11" at bounding box center [197, 299] width 47 height 13
click at [190, 196] on link "See plans & pricing" at bounding box center [179, 196] width 70 height 10
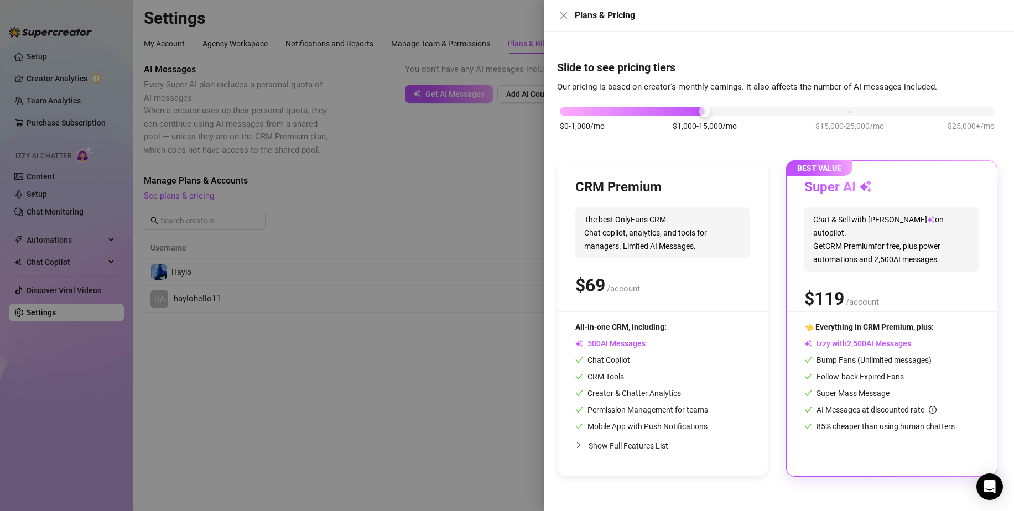
click at [371, 200] on div at bounding box center [507, 255] width 1014 height 511
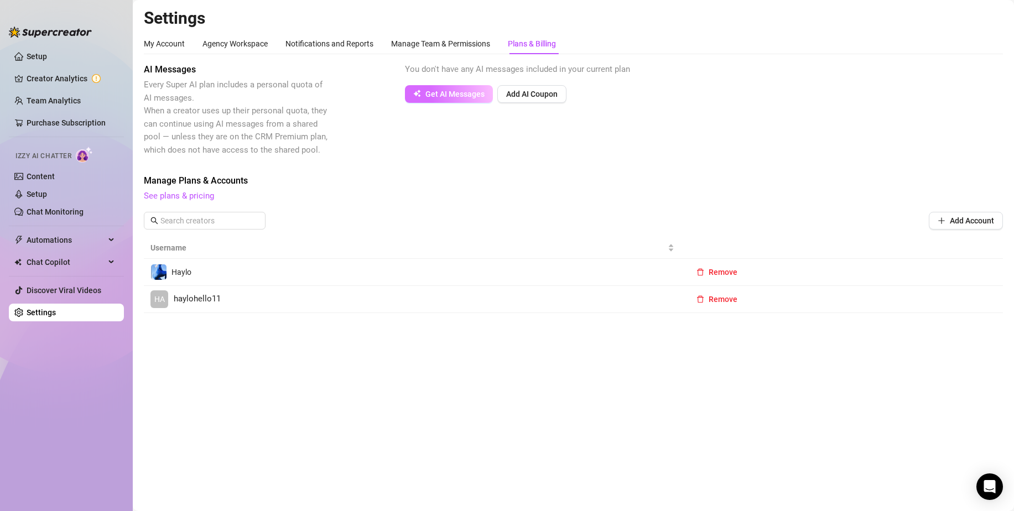
click at [454, 97] on span "Get AI Messages" at bounding box center [454, 94] width 59 height 9
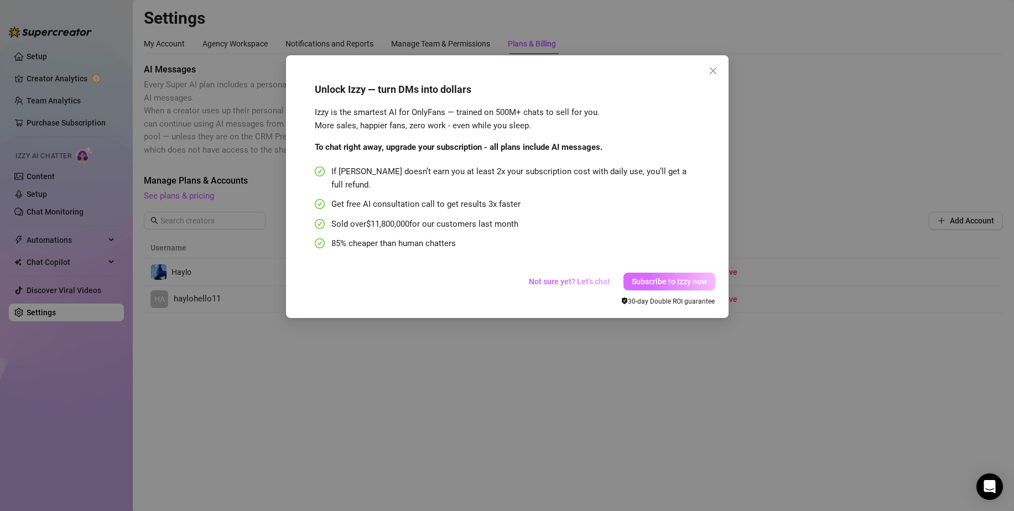
click at [625, 273] on button "Subscribe to Izzy now" at bounding box center [669, 282] width 92 height 18
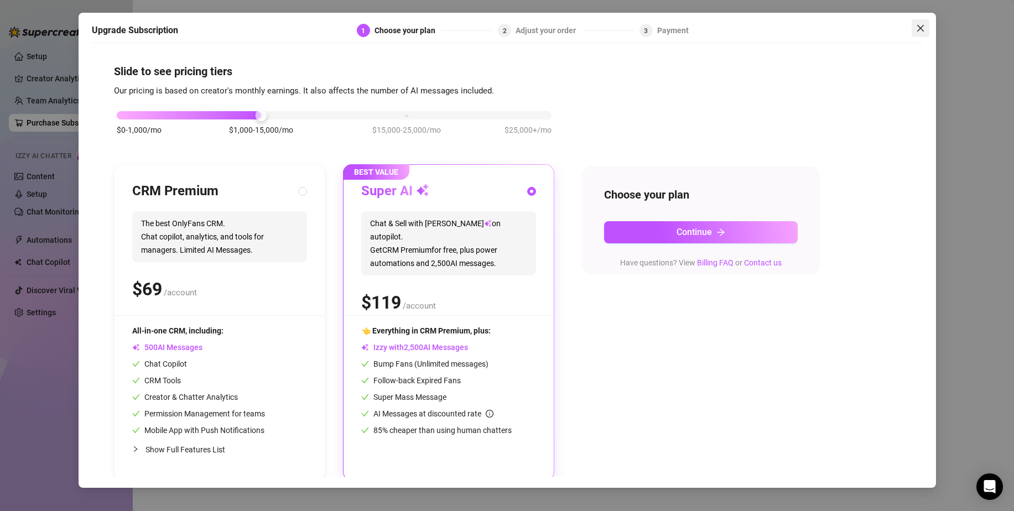
click at [924, 27] on icon "close" at bounding box center [920, 28] width 9 height 9
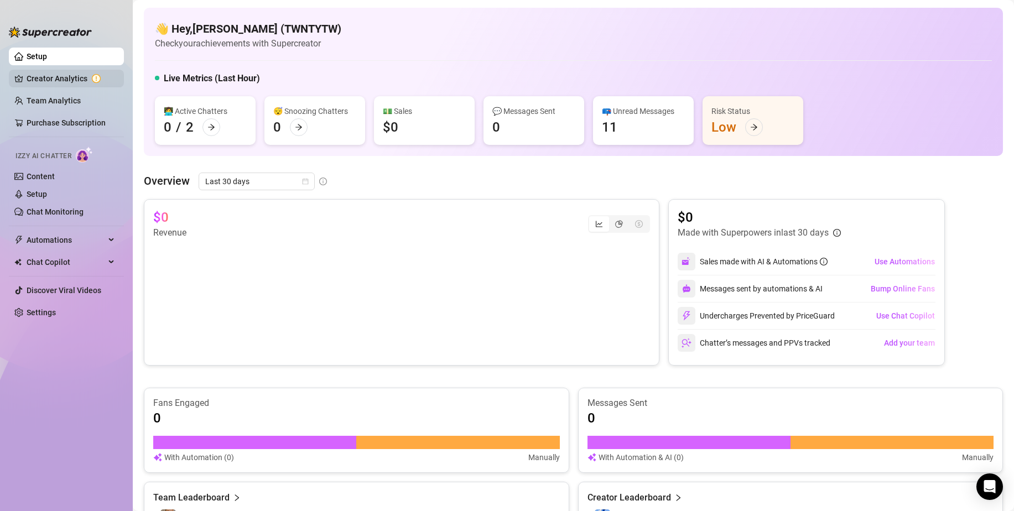
click at [82, 77] on link "Creator Analytics" at bounding box center [71, 79] width 88 height 18
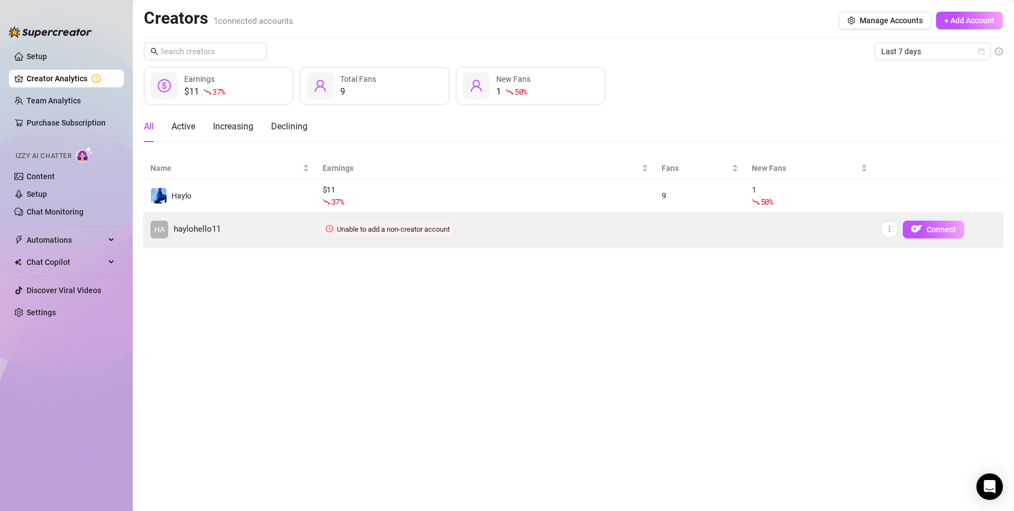
click at [550, 223] on td "Unable to add a non-creator account" at bounding box center [485, 229] width 339 height 33
click at [439, 229] on span "Unable to add a non-creator account" at bounding box center [393, 229] width 113 height 8
click at [948, 224] on button "Connect" at bounding box center [933, 230] width 61 height 18
click at [893, 232] on icon "more" at bounding box center [890, 229] width 8 height 8
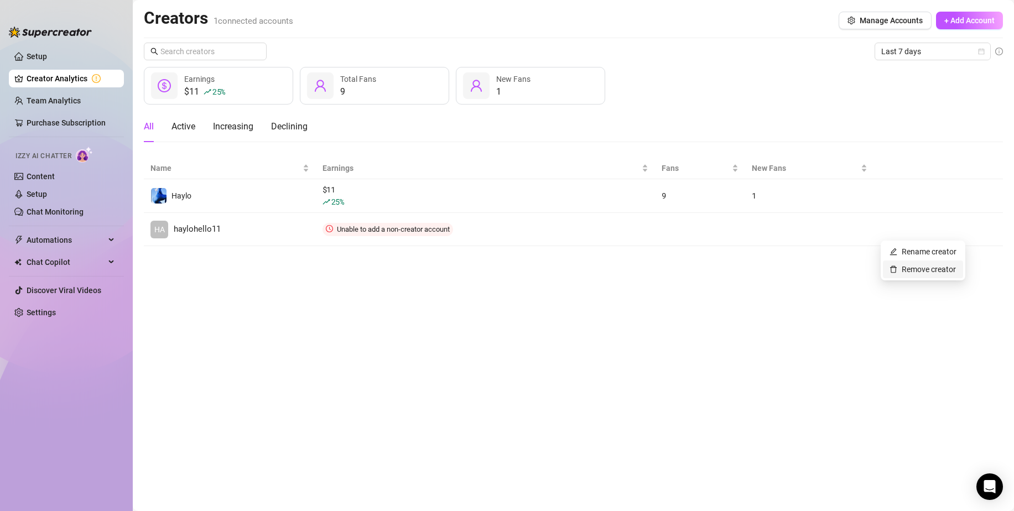
click at [905, 267] on link "Remove creator" at bounding box center [922, 269] width 66 height 9
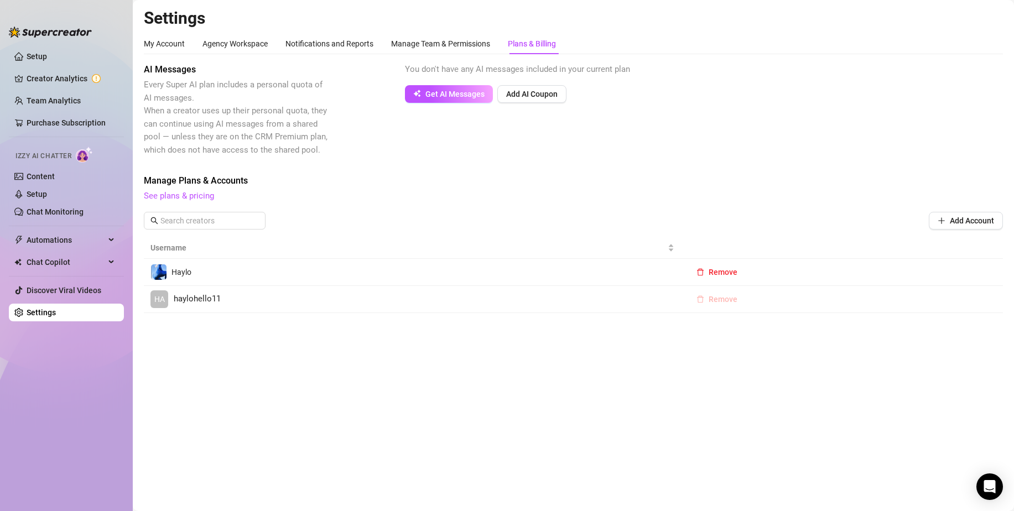
click at [732, 303] on span "Remove" at bounding box center [723, 299] width 29 height 9
click at [791, 272] on span "OK" at bounding box center [790, 270] width 11 height 9
click at [936, 227] on button "Add Account" at bounding box center [966, 221] width 74 height 18
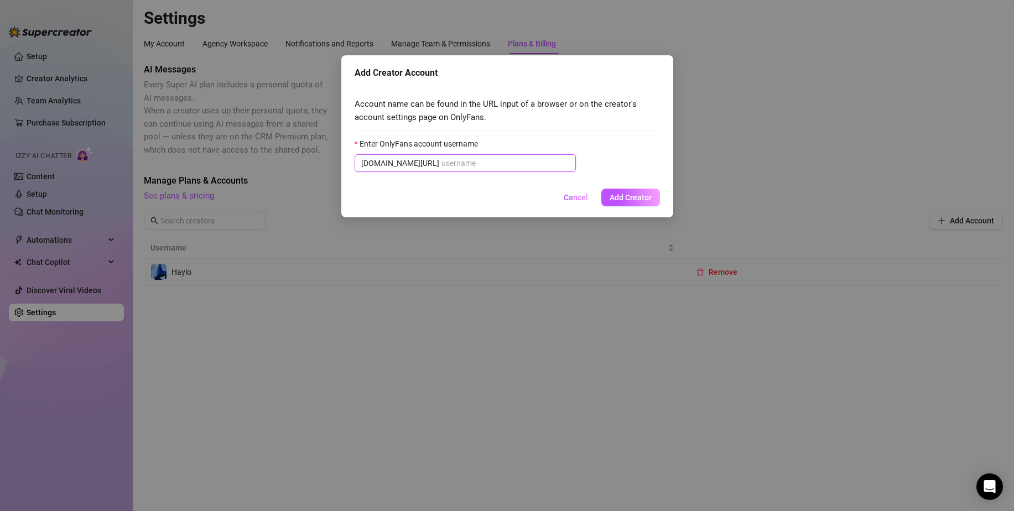
paste input "supercreator://navigateSession/haylohello11"
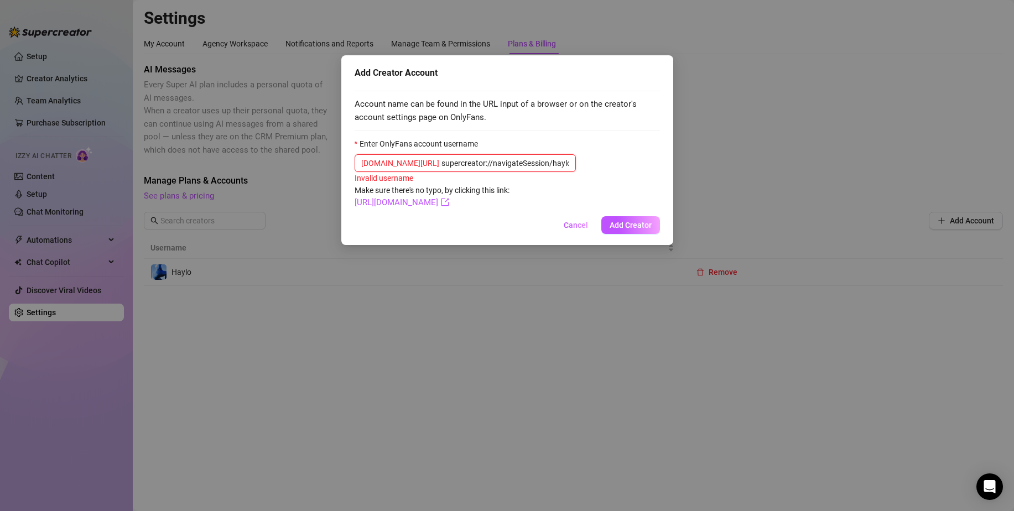
drag, startPoint x: 524, startPoint y: 164, endPoint x: 346, endPoint y: 160, distance: 177.6
click at [346, 160] on div "Add Creator Account Account name can be found in the URL input of a browser or …" at bounding box center [507, 150] width 332 height 190
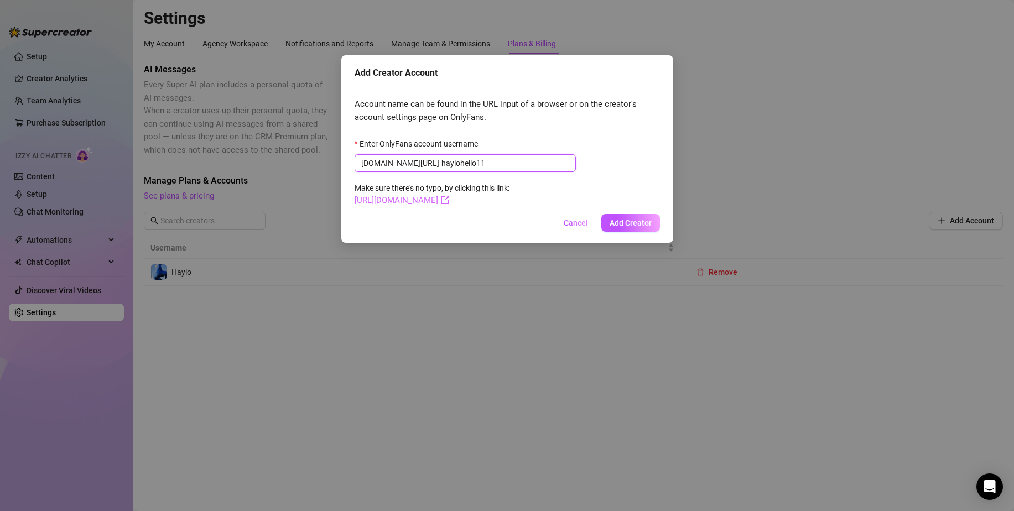
type input "haylohello11"
click at [449, 205] on link "[URL][DOMAIN_NAME]" at bounding box center [402, 200] width 95 height 10
click at [634, 221] on span "Add Creator" at bounding box center [631, 222] width 42 height 9
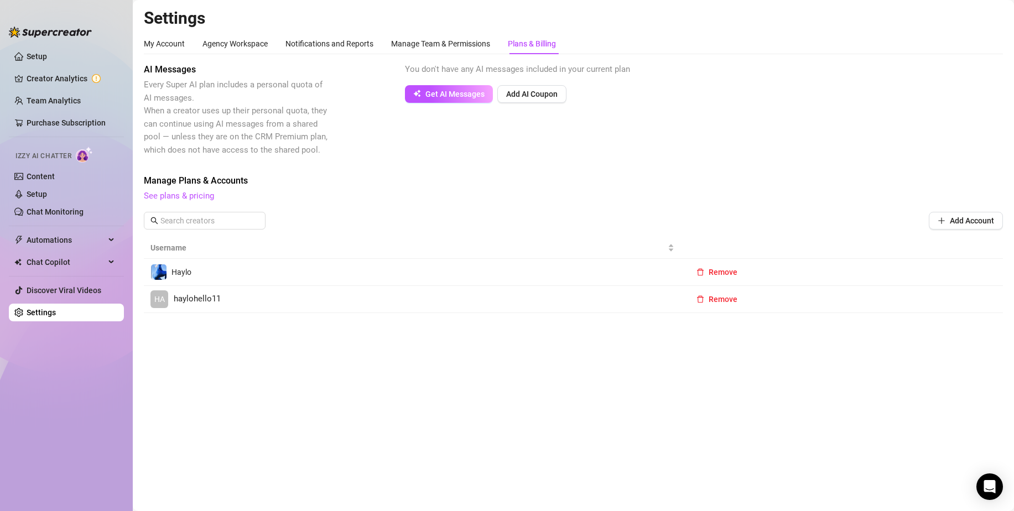
click at [256, 304] on link "HA haylohello11" at bounding box center [412, 299] width 524 height 18
click at [46, 190] on link "Setup" at bounding box center [37, 194] width 20 height 9
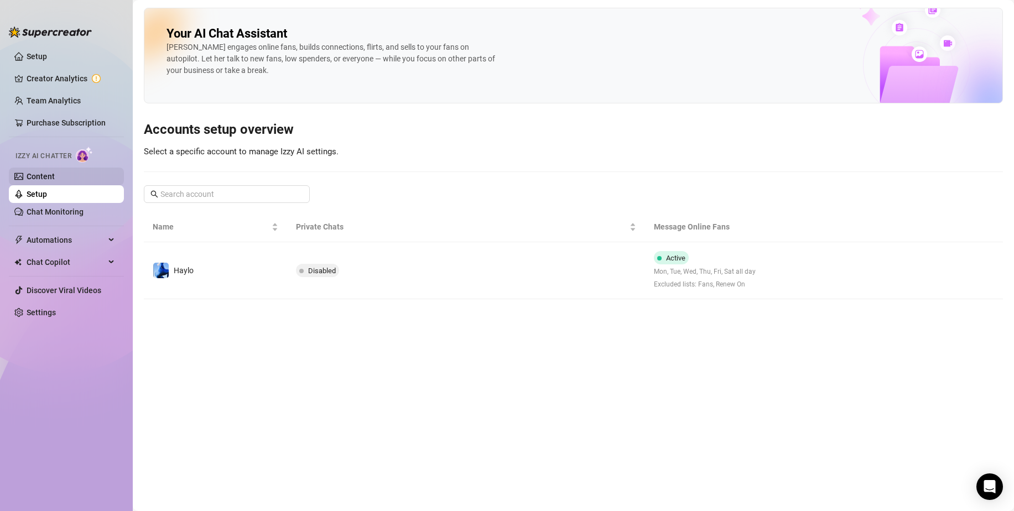
click at [55, 174] on link "Content" at bounding box center [41, 176] width 28 height 9
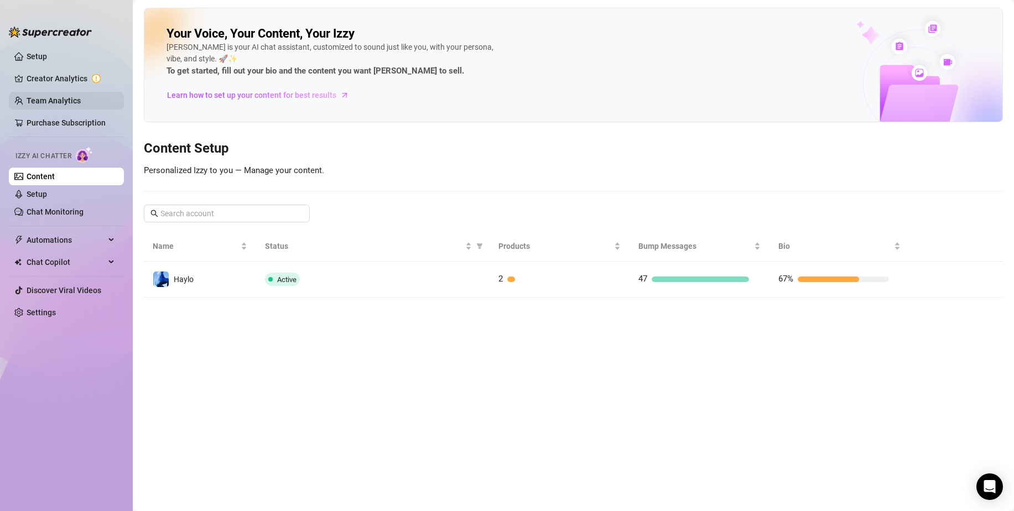
click at [58, 96] on link "Team Analytics" at bounding box center [54, 100] width 54 height 9
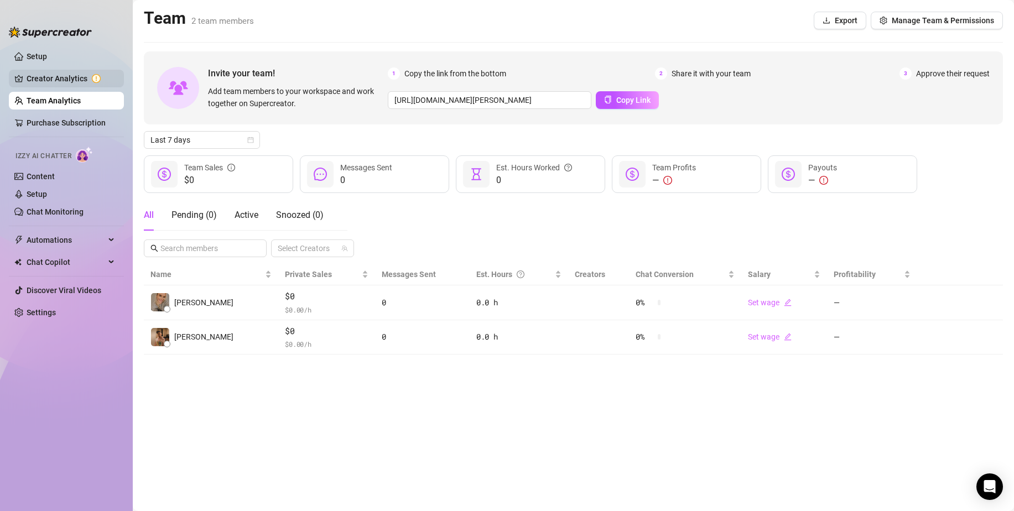
click at [56, 75] on link "Creator Analytics" at bounding box center [71, 79] width 88 height 18
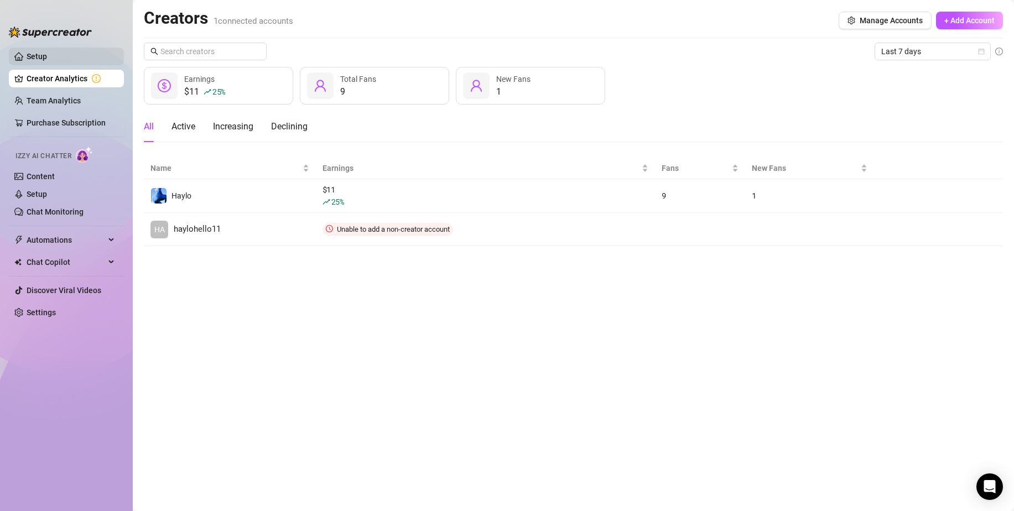
click at [45, 52] on link "Setup" at bounding box center [37, 56] width 20 height 9
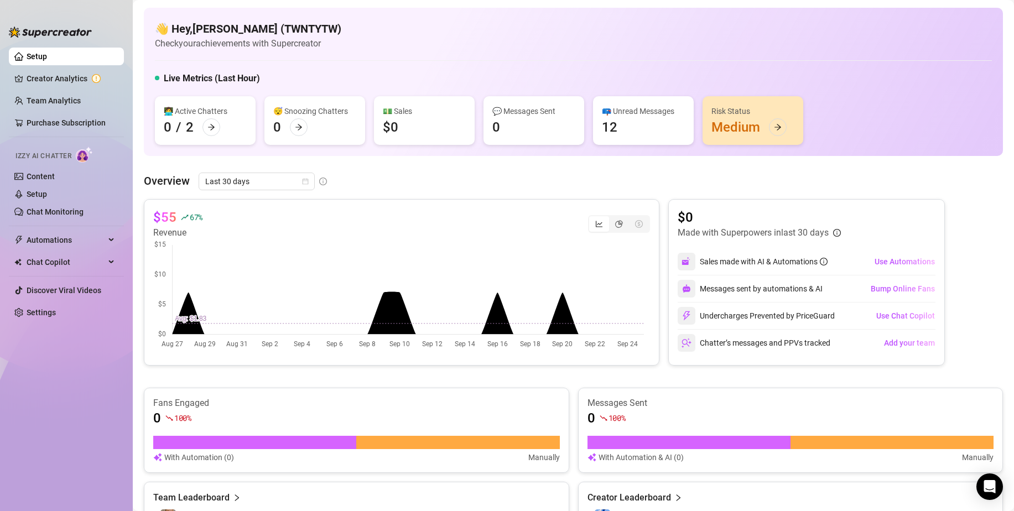
click at [51, 66] on ul "Setup Creator Analytics Team Analytics Purchase Subscription Izzy AI Chatter Co…" at bounding box center [66, 270] width 115 height 454
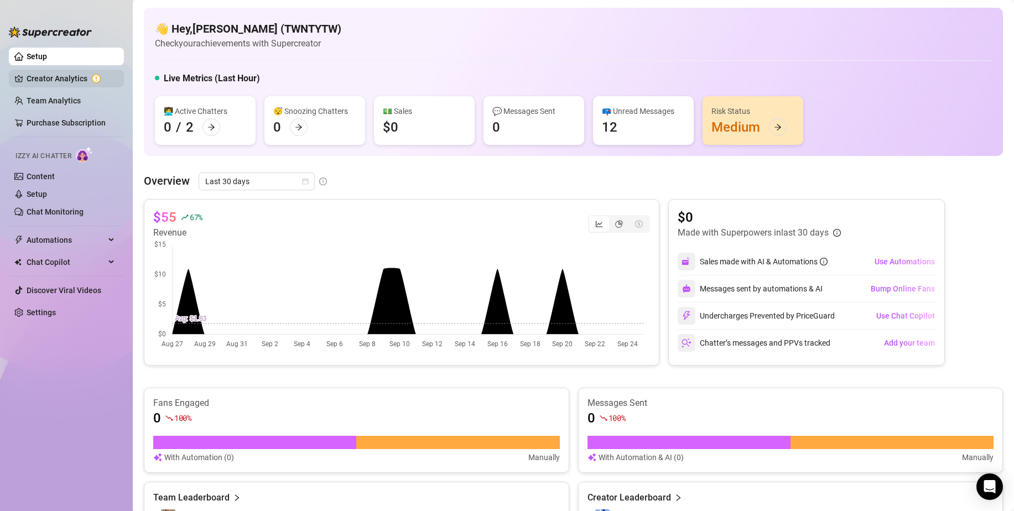
click at [52, 81] on link "Creator Analytics" at bounding box center [71, 79] width 88 height 18
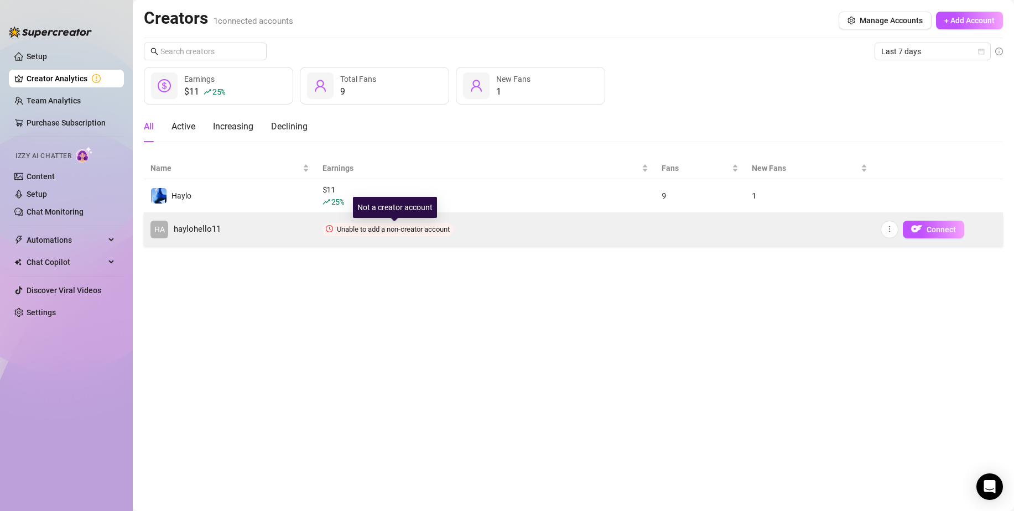
click at [378, 231] on span "Unable to add a non-creator account" at bounding box center [393, 229] width 113 height 8
click at [938, 235] on button "Connect" at bounding box center [933, 230] width 61 height 18
click at [204, 232] on span "haylohello11" at bounding box center [197, 229] width 47 height 13
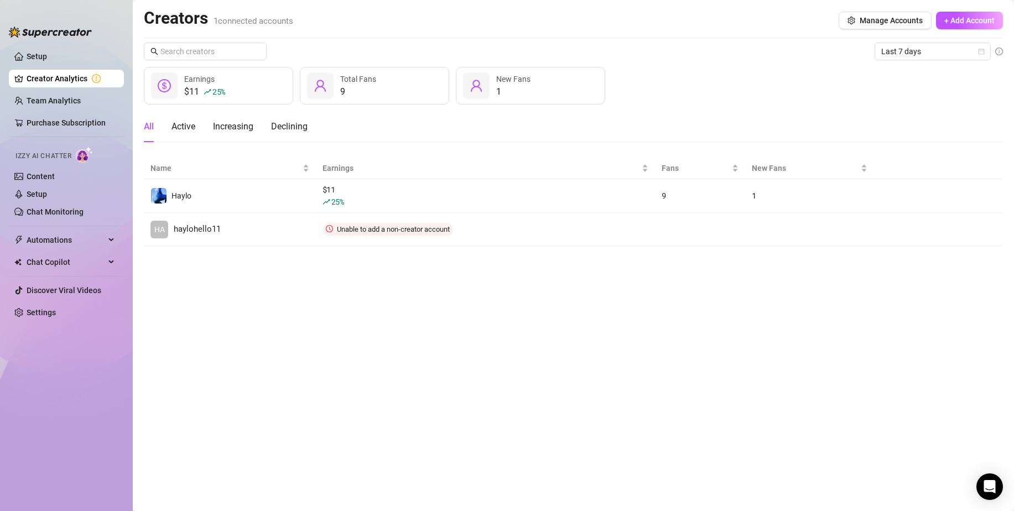
click at [544, 316] on main "Creators 1 connected accounts Manage Accounts + Add Account Last 7 days $11 25 …" at bounding box center [573, 255] width 881 height 511
